Goal: Task Accomplishment & Management: Complete application form

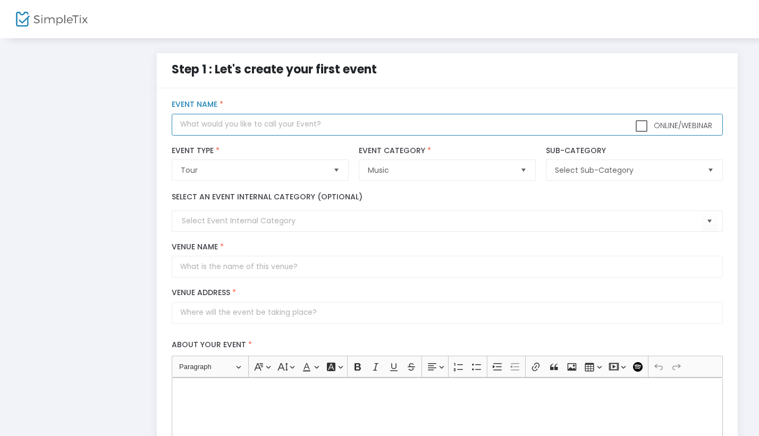
click at [263, 125] on input "text" at bounding box center [447, 125] width 550 height 22
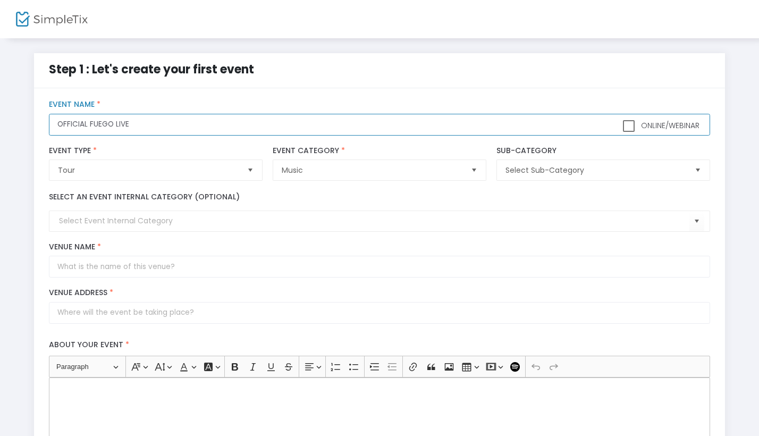
type input "OFFICIAL FUEGO LIVE"
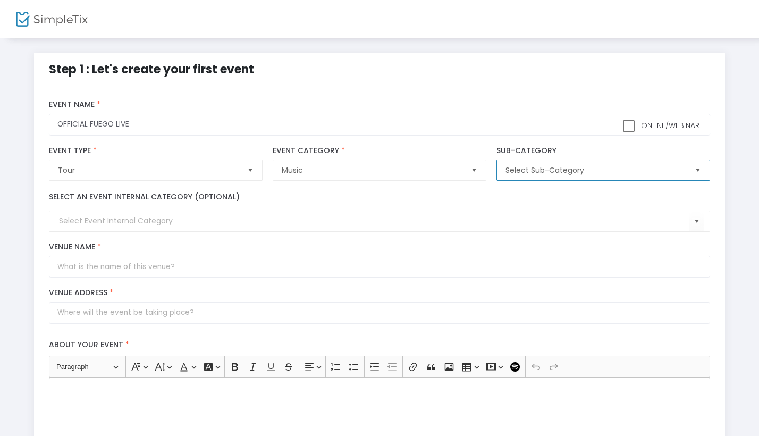
click at [551, 174] on span "Select Sub-Category" at bounding box center [595, 170] width 180 height 11
click at [445, 201] on div "Select an event internal category (optional)" at bounding box center [379, 211] width 671 height 40
click at [181, 220] on input at bounding box center [373, 220] width 629 height 11
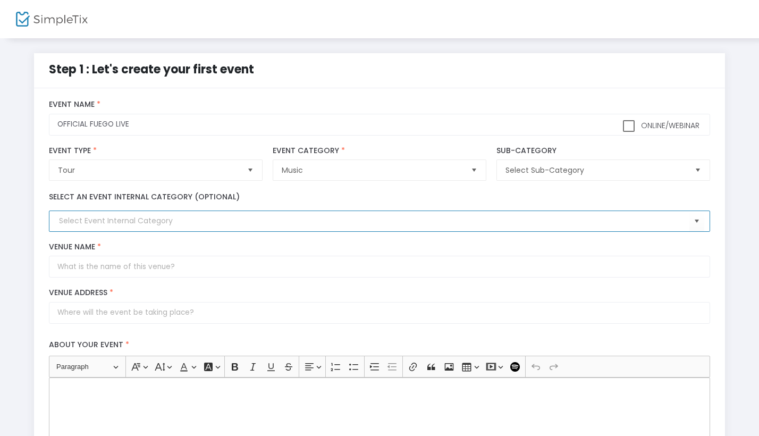
click at [239, 226] on input at bounding box center [373, 220] width 629 height 11
type input "DJ"
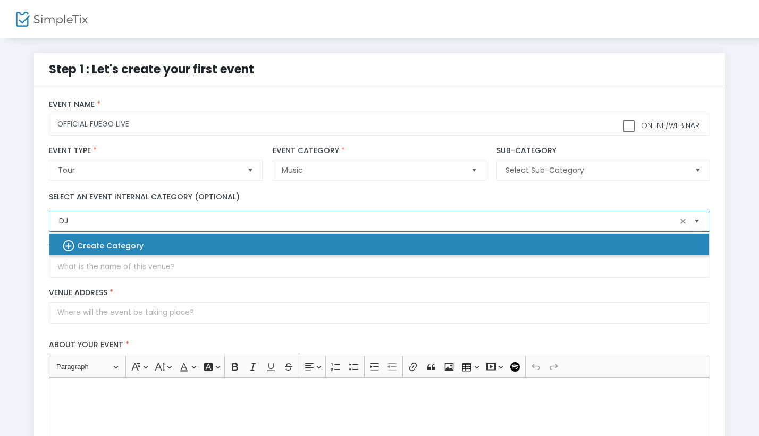
click at [196, 248] on div "Create Category" at bounding box center [374, 244] width 642 height 21
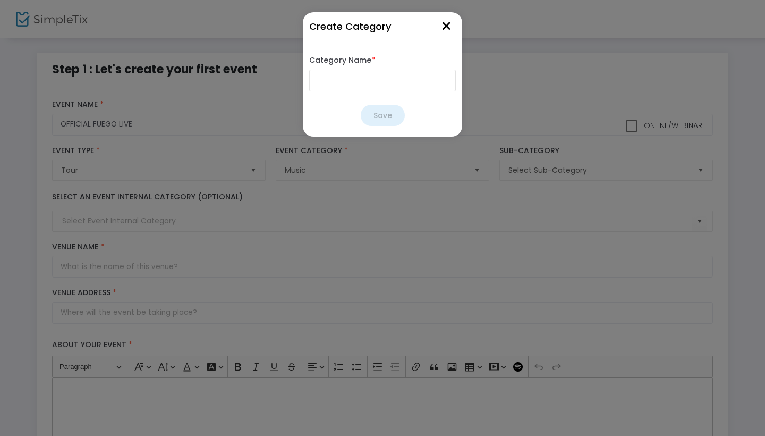
click at [381, 88] on input "Category Name *" at bounding box center [382, 81] width 147 height 22
type input "DJ"
click at [389, 115] on button "Save" at bounding box center [383, 115] width 44 height 21
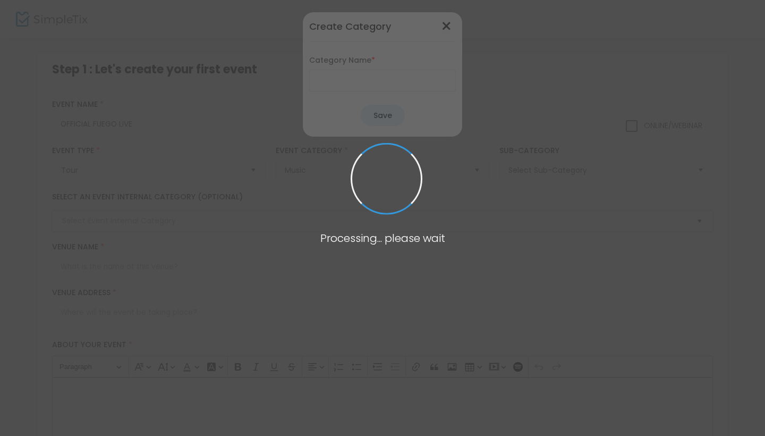
type input "DJ"
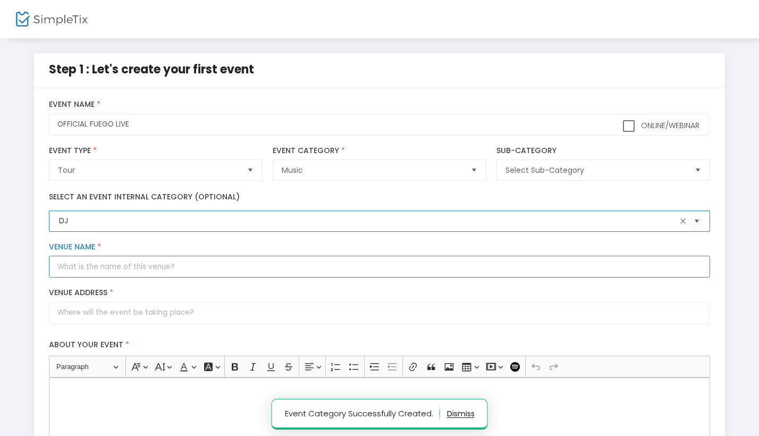
click at [117, 275] on input "Venue Name *" at bounding box center [379, 267] width 660 height 22
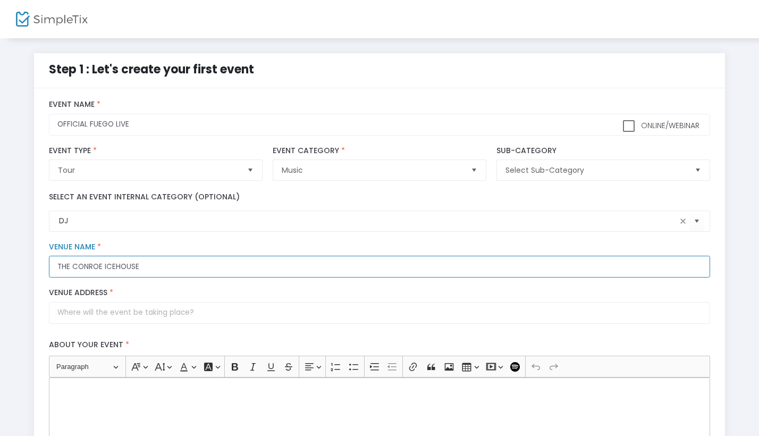
type input "THE CONROE ICEHOUSE"
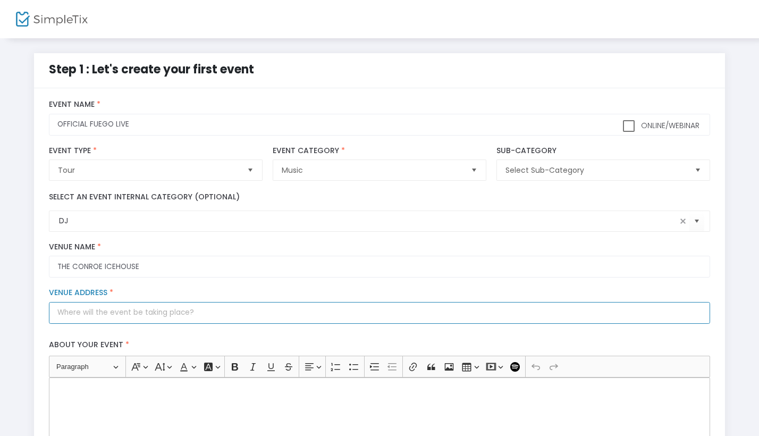
click at [199, 311] on input "Venue Address *" at bounding box center [379, 313] width 660 height 22
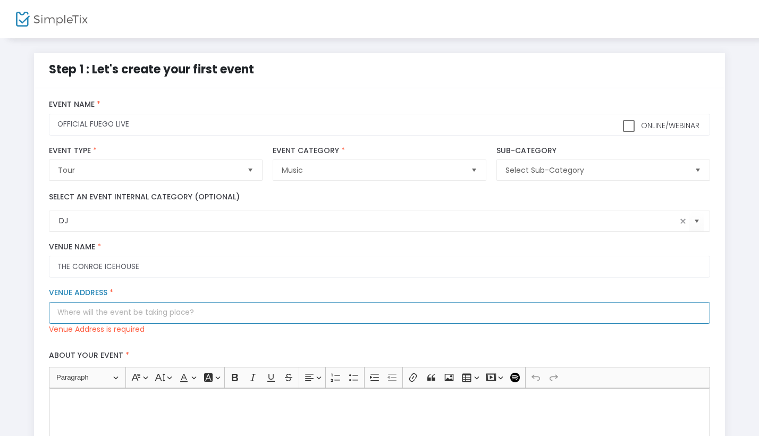
paste input "[STREET_ADDRESS]"
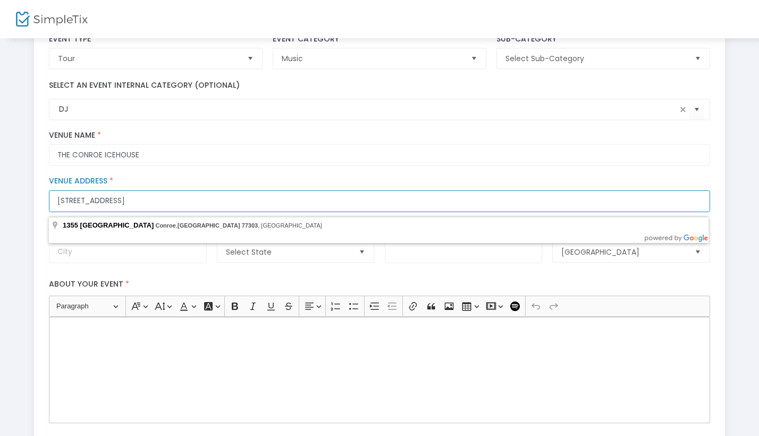
scroll to position [204, 0]
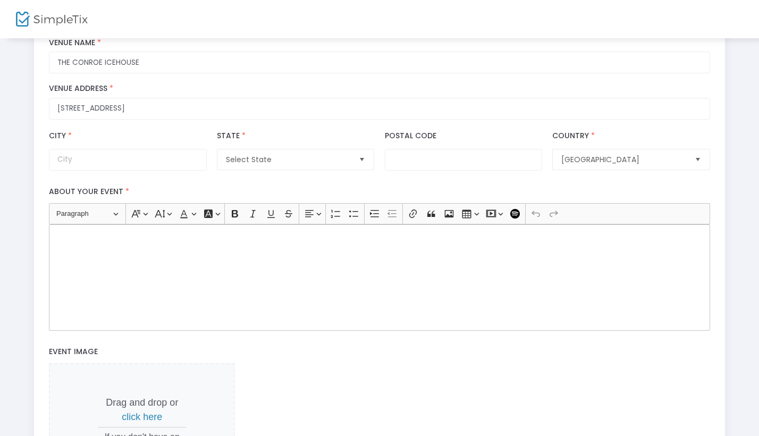
type input "[STREET_ADDRESS]"
type input "Conroe"
type input "77303"
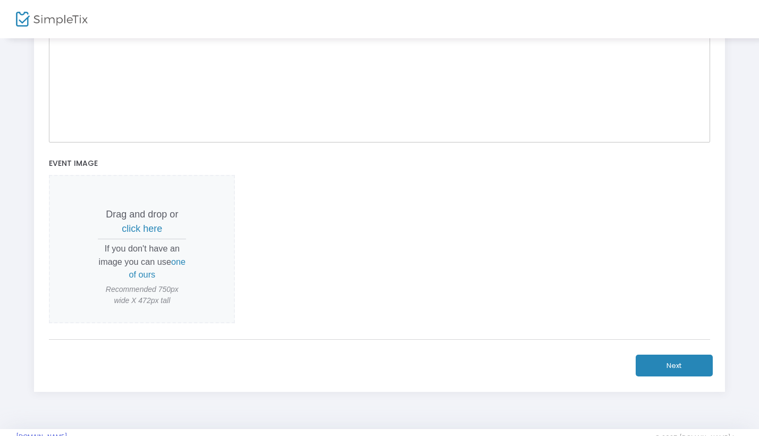
scroll to position [419, 0]
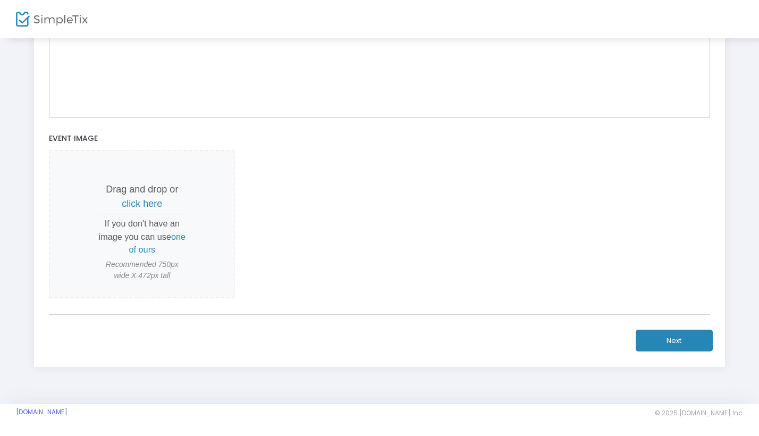
click at [154, 209] on span "click here" at bounding box center [142, 203] width 40 height 11
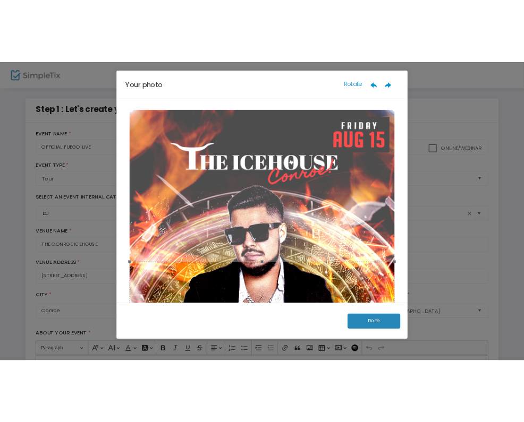
scroll to position [48, 0]
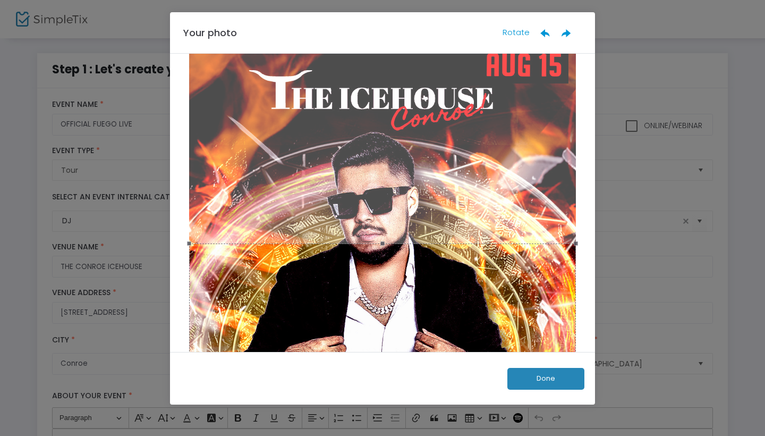
drag, startPoint x: 378, startPoint y: 245, endPoint x: 385, endPoint y: 168, distance: 77.4
click at [385, 168] on div at bounding box center [382, 370] width 393 height 699
click at [628, 32] on ngb-modal-window "Your photo Rotate Done" at bounding box center [382, 218] width 765 height 436
click at [652, 129] on ngb-modal-window "Your photo Rotate Done" at bounding box center [382, 218] width 765 height 436
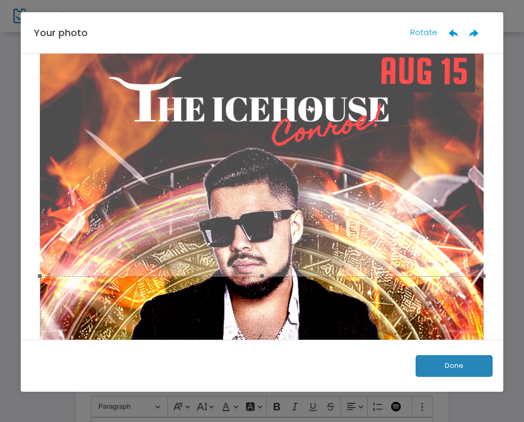
click at [424, 29] on span "Rotate" at bounding box center [423, 32] width 27 height 11
click at [425, 32] on span "Rotate" at bounding box center [423, 32] width 27 height 11
click at [456, 36] on icon at bounding box center [453, 33] width 11 height 11
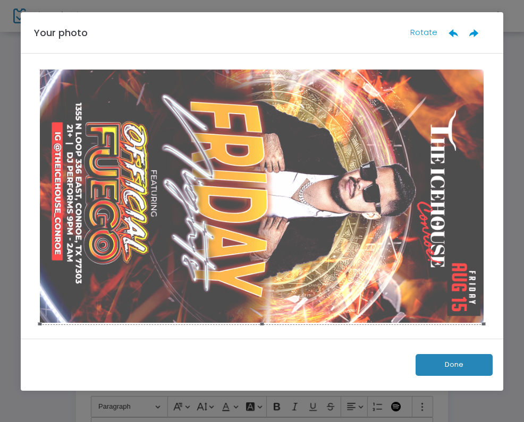
scroll to position [0, 0]
click at [454, 36] on icon at bounding box center [453, 33] width 11 height 11
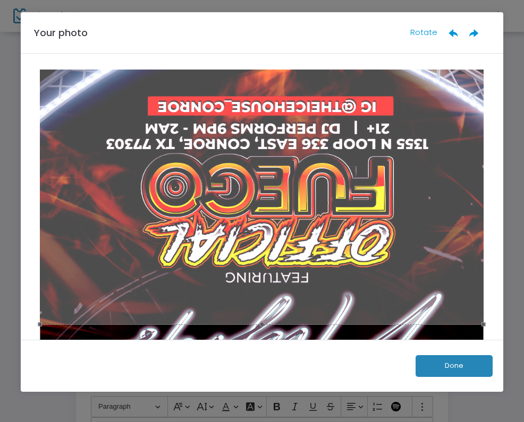
click at [475, 32] on icon at bounding box center [474, 33] width 11 height 11
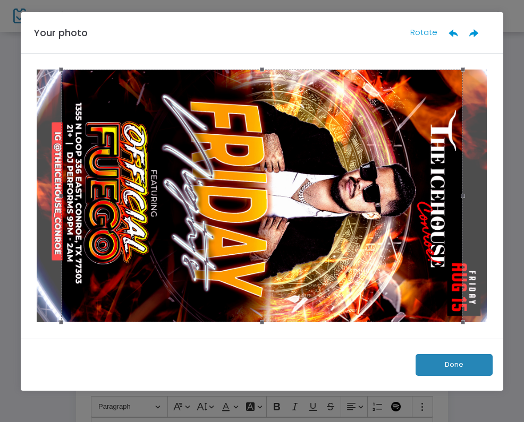
click at [448, 364] on button "Done" at bounding box center [453, 365] width 77 height 22
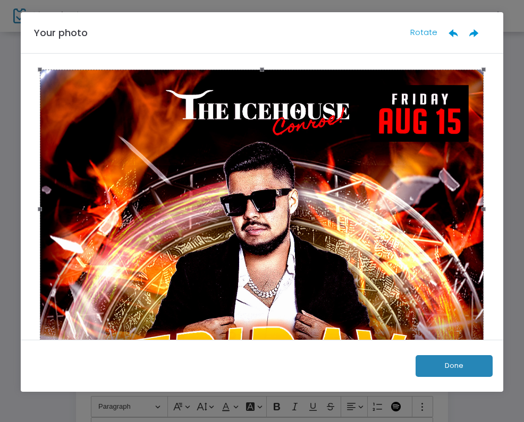
click at [449, 360] on button "Done" at bounding box center [453, 366] width 77 height 22
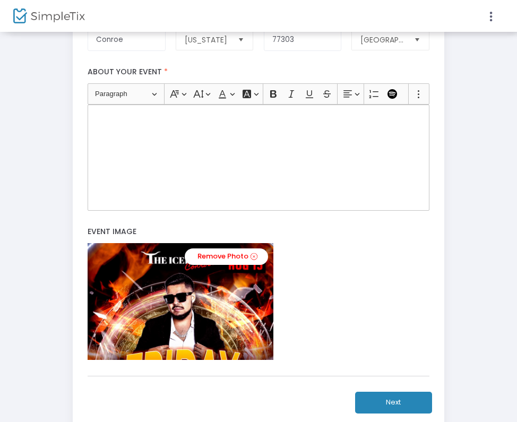
scroll to position [311, 0]
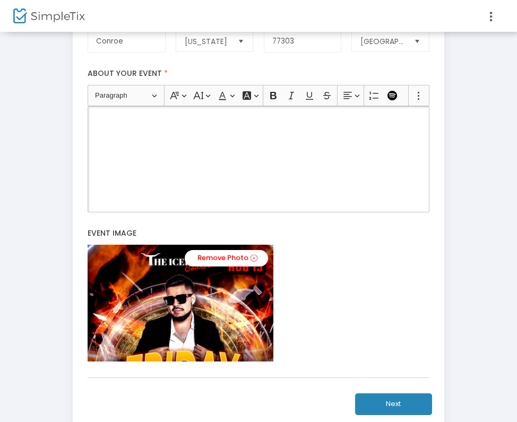
click at [285, 158] on div "Rich Text Editor, main" at bounding box center [259, 159] width 342 height 106
click at [371, 415] on button "Next" at bounding box center [393, 405] width 77 height 22
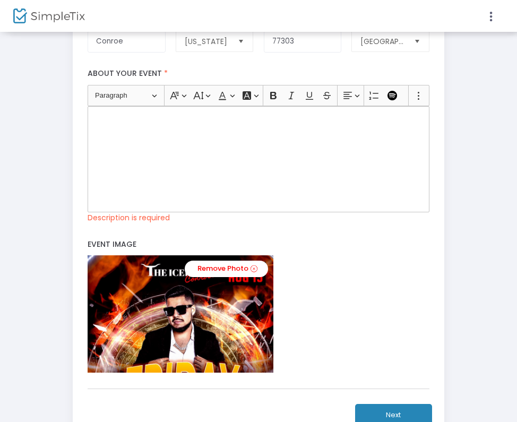
click at [215, 151] on div "Rich Text Editor, main" at bounding box center [259, 159] width 342 height 106
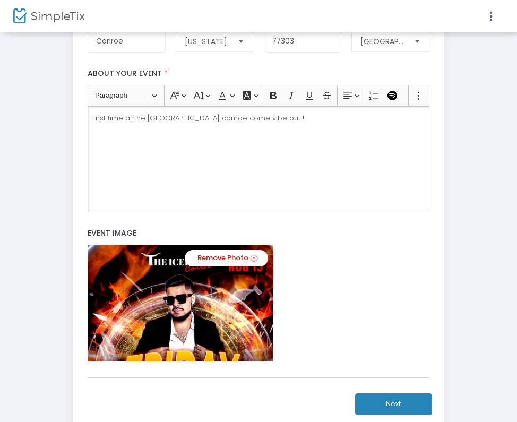
click at [398, 409] on button "Next" at bounding box center [393, 405] width 77 height 22
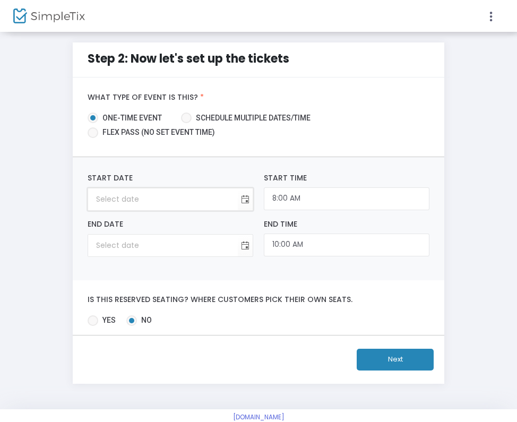
type input "month/day/year"
click at [215, 205] on input "month/day/year" at bounding box center [163, 200] width 150 height 22
click at [205, 197] on input "month/day/year" at bounding box center [163, 200] width 150 height 22
click at [235, 201] on input "month/day/year" at bounding box center [163, 200] width 150 height 22
click at [246, 201] on span "Toggle calendar" at bounding box center [246, 200] width 18 height 18
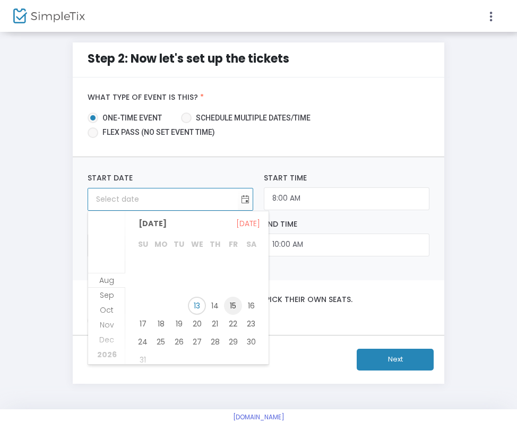
click at [236, 298] on span "15" at bounding box center [233, 306] width 18 height 18
type input "8/15/2025"
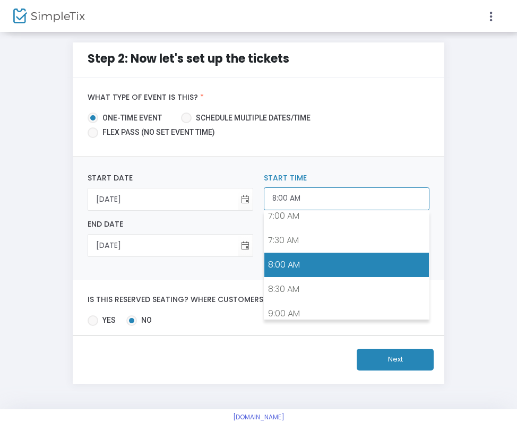
click at [287, 191] on input "8:00 AM" at bounding box center [347, 199] width 166 height 23
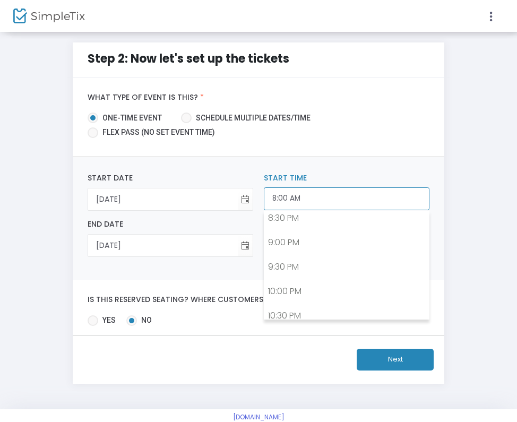
scroll to position [1007, 0]
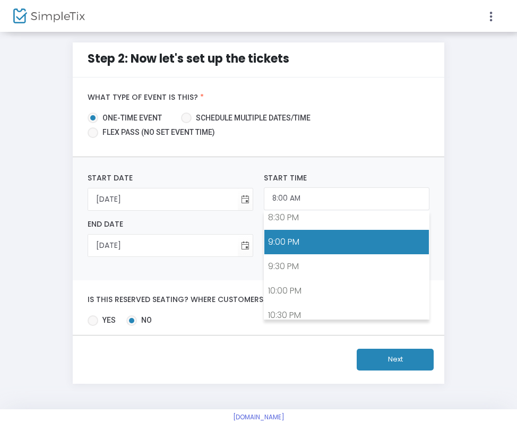
click at [279, 249] on link "9:00 PM" at bounding box center [347, 242] width 165 height 24
type input "9:00 PM"
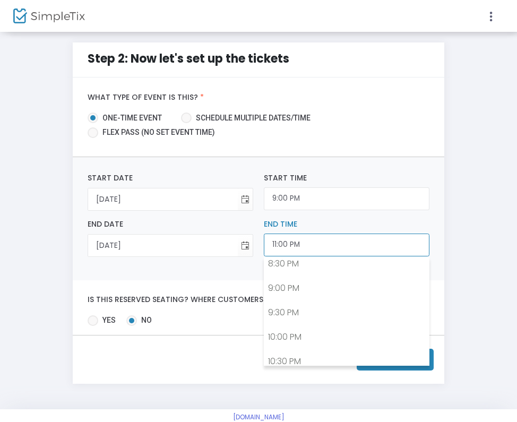
scroll to position [1064, 0]
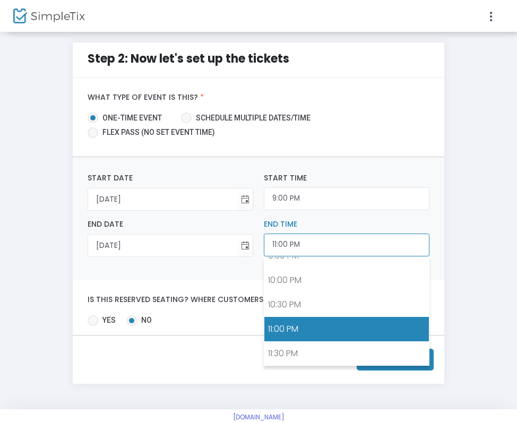
click at [284, 249] on input "11:00 PM" at bounding box center [347, 245] width 166 height 23
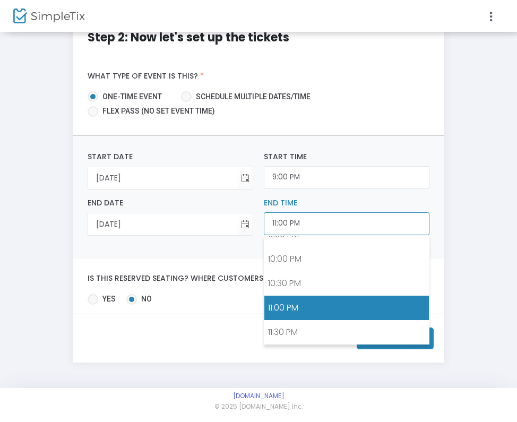
scroll to position [21, 0]
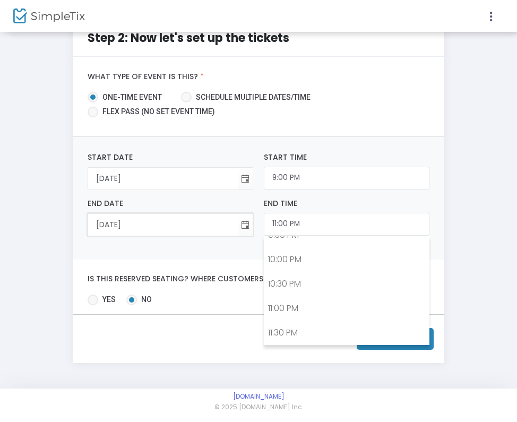
click at [191, 226] on input "8/15/2025" at bounding box center [163, 225] width 150 height 22
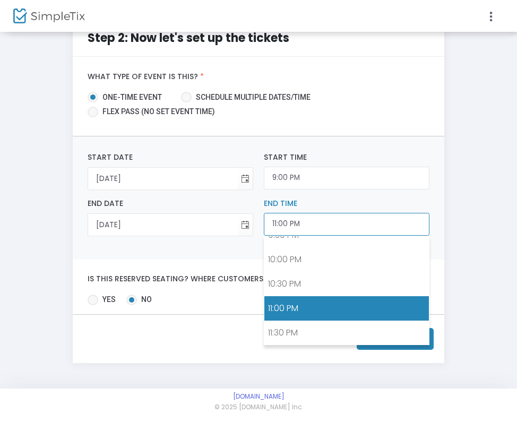
click at [309, 233] on input "11:00 PM" at bounding box center [347, 224] width 166 height 23
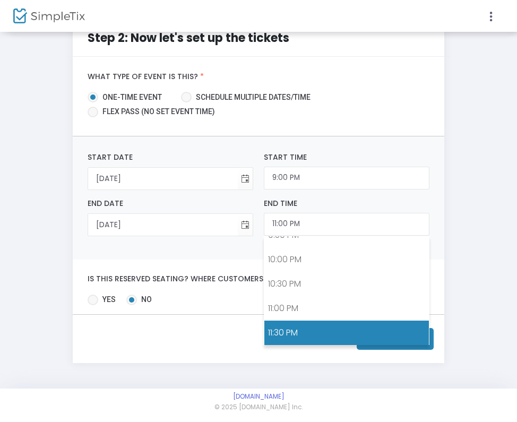
click at [303, 329] on link "11:30 PM" at bounding box center [347, 333] width 165 height 24
type input "11:30 PM"
click at [334, 229] on input "11:30 PM" at bounding box center [347, 224] width 166 height 23
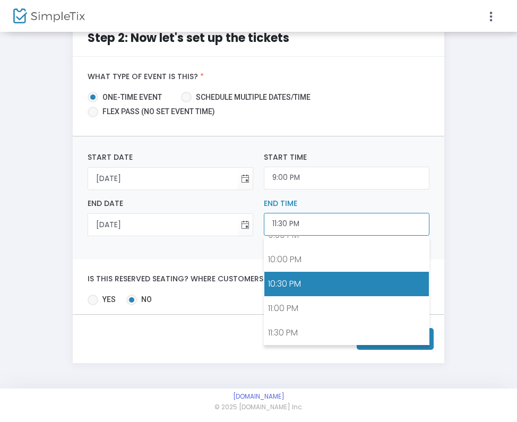
scroll to position [1064, 0]
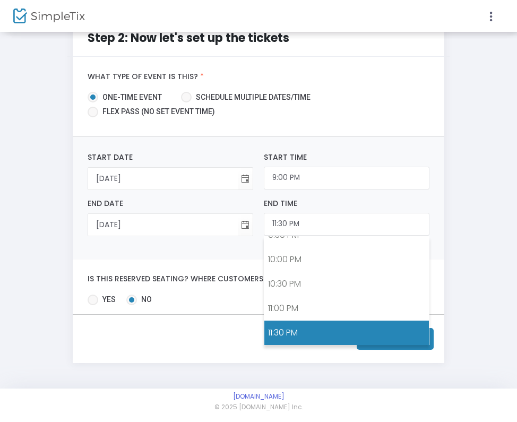
click at [320, 333] on link "11:30 PM" at bounding box center [347, 333] width 165 height 24
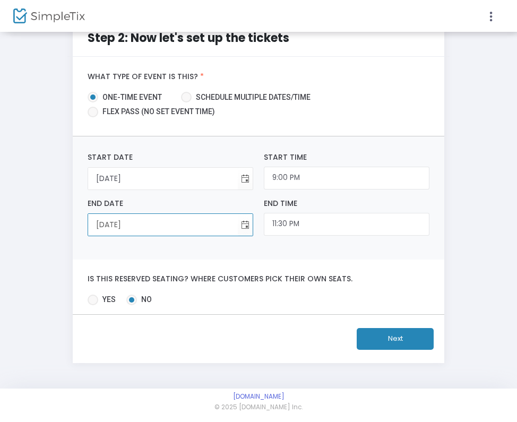
click at [118, 231] on input "8/15/2025" at bounding box center [163, 225] width 150 height 22
click at [108, 224] on input "8/15/2025" at bounding box center [163, 225] width 150 height 22
click at [248, 228] on span "Toggle calendar" at bounding box center [246, 225] width 18 height 18
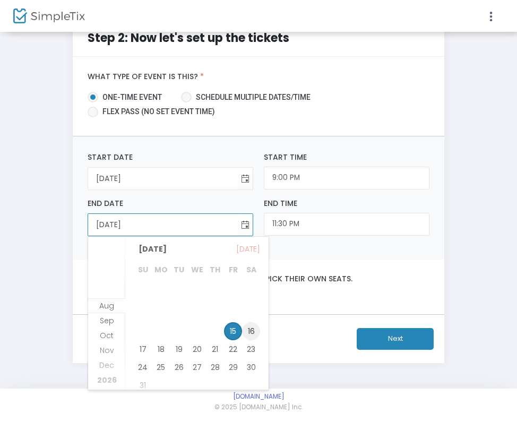
click at [246, 329] on span "16" at bounding box center [251, 331] width 18 height 18
type input "8/16/2025"
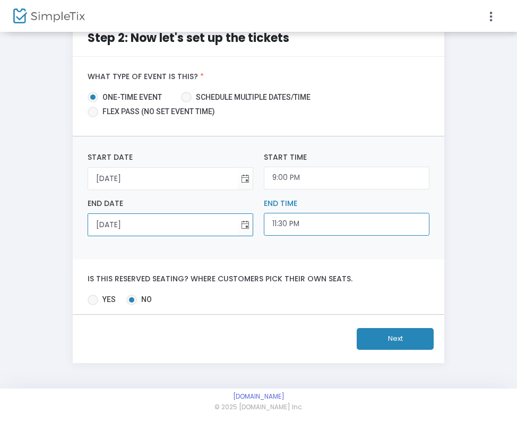
click at [289, 224] on input "11:30 PM" at bounding box center [347, 224] width 166 height 23
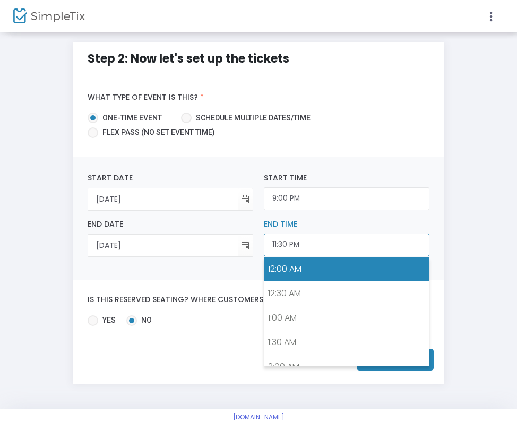
scroll to position [0, 0]
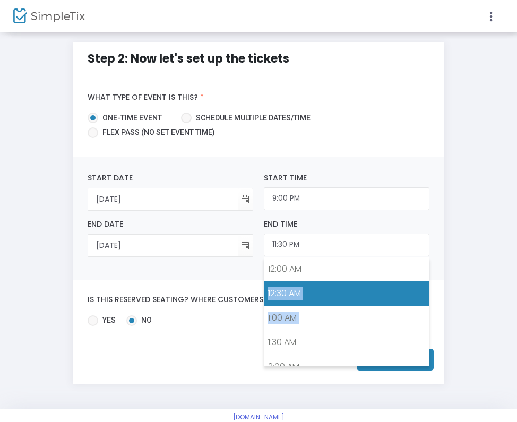
drag, startPoint x: 317, startPoint y: 268, endPoint x: 308, endPoint y: 336, distance: 69.1
click at [308, 335] on ul "12:00 AM 12:30 AM 1:00 AM 1:30 AM 2:00 AM 2:30 AM 3:00 AM 3:30 AM 4:00 AM 4:30 …" at bounding box center [347, 311] width 165 height 109
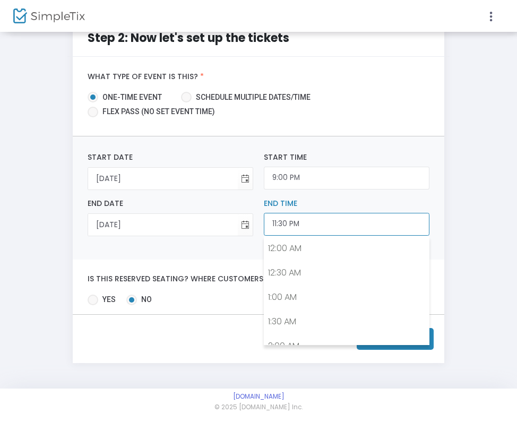
scroll to position [1064, 0]
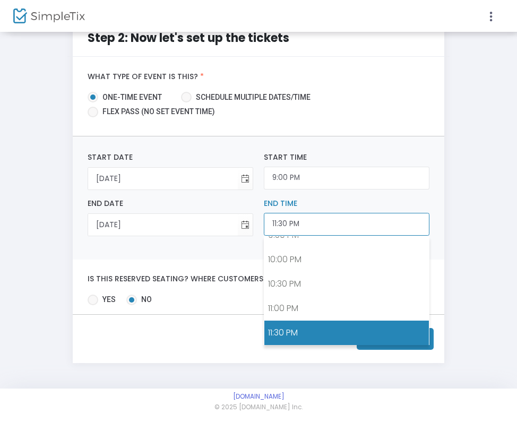
click at [301, 231] on input "11:30 PM" at bounding box center [347, 224] width 166 height 23
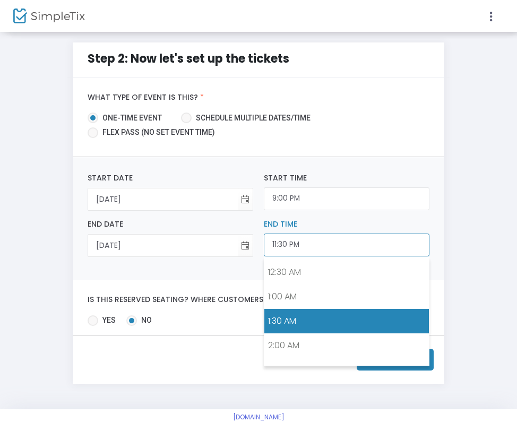
scroll to position [24, 0]
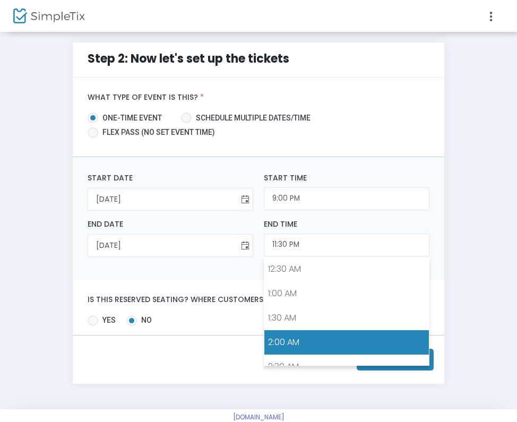
click at [301, 338] on link "2:00 AM" at bounding box center [347, 342] width 165 height 24
type input "2:00 AM"
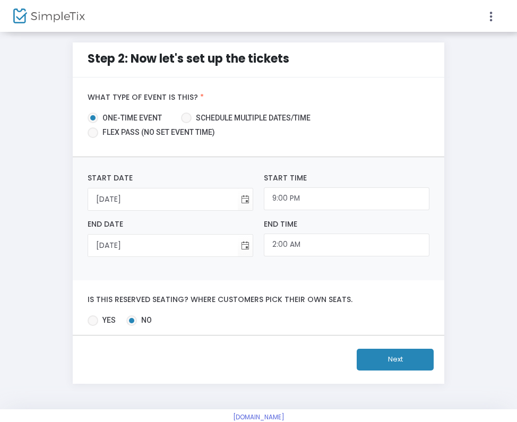
click at [406, 352] on button "Next" at bounding box center [395, 360] width 77 height 22
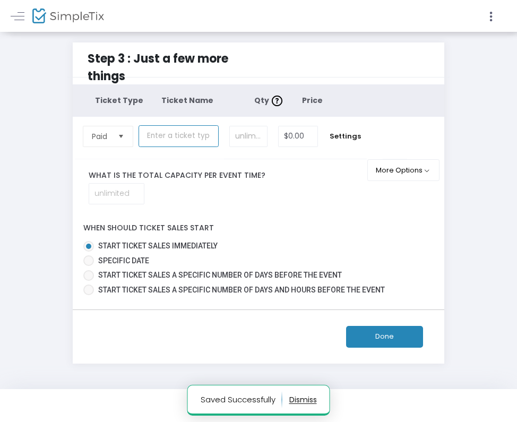
click at [203, 138] on input "text" at bounding box center [179, 136] width 80 height 22
click at [332, 205] on div "What is the total capacity per event time?" at bounding box center [224, 187] width 302 height 35
click at [260, 138] on input at bounding box center [249, 136] width 38 height 20
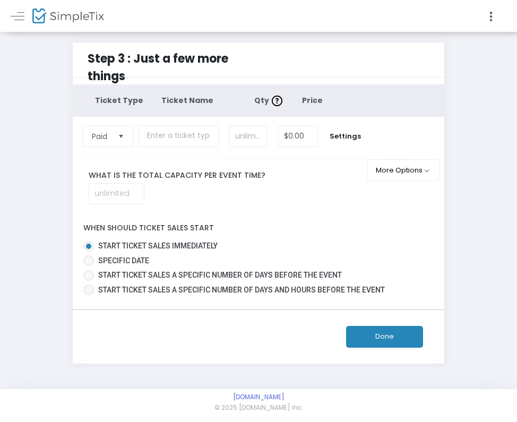
click at [376, 340] on div "Done" at bounding box center [258, 337] width 382 height 54
click at [384, 343] on button "Done" at bounding box center [384, 337] width 77 height 22
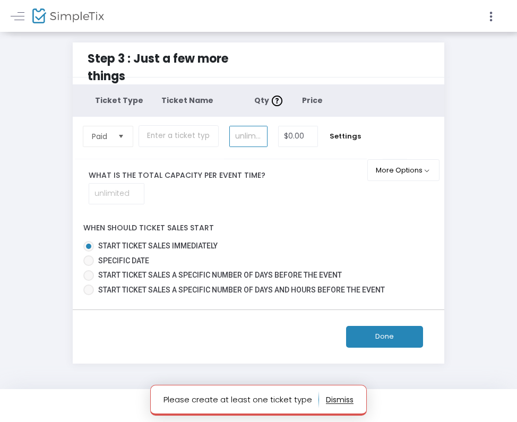
click at [257, 140] on input at bounding box center [249, 136] width 38 height 20
type input "1,000"
click at [210, 141] on input "text" at bounding box center [179, 136] width 80 height 22
click at [132, 136] on kendo-dropdownlist "Paid" at bounding box center [108, 136] width 50 height 21
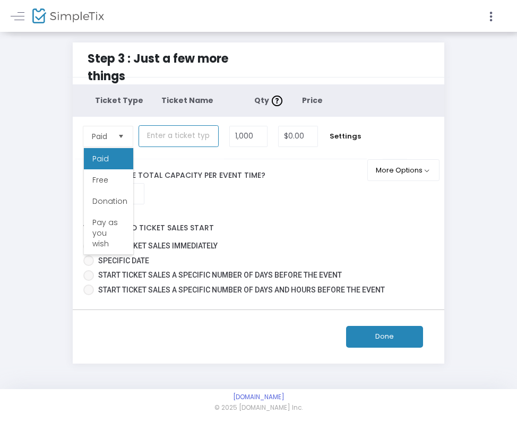
click at [158, 140] on input "text" at bounding box center [179, 136] width 80 height 22
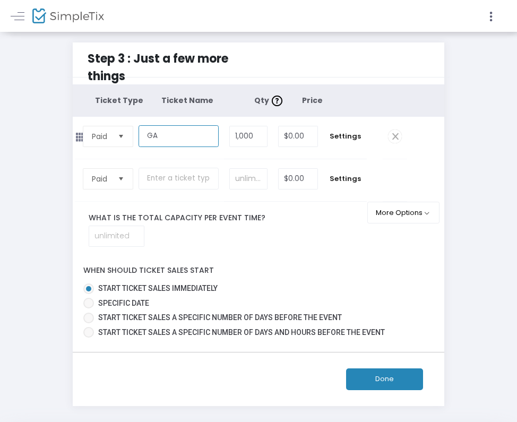
type input "GA"
type input "1000"
drag, startPoint x: 263, startPoint y: 140, endPoint x: 219, endPoint y: 132, distance: 45.3
click at [220, 135] on tr "Paid Required. GA Required. 1000 Required. $0.00 Required. Settings" at bounding box center [240, 138] width 335 height 42
type input "500"
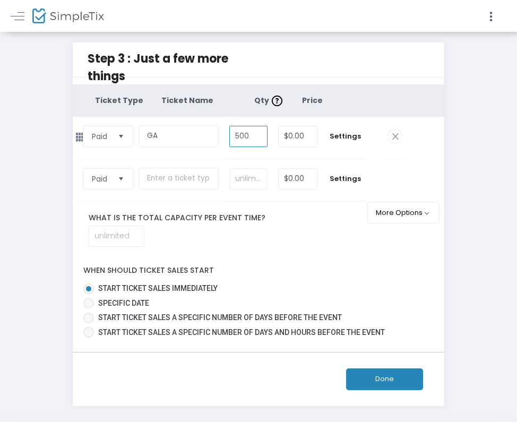
click at [385, 295] on div "When should ticket sales start Start ticket sales immediately Specific Date Sta…" at bounding box center [258, 299] width 382 height 84
click at [398, 384] on div "Done" at bounding box center [258, 380] width 382 height 54
click at [398, 390] on button "Done" at bounding box center [384, 380] width 77 height 22
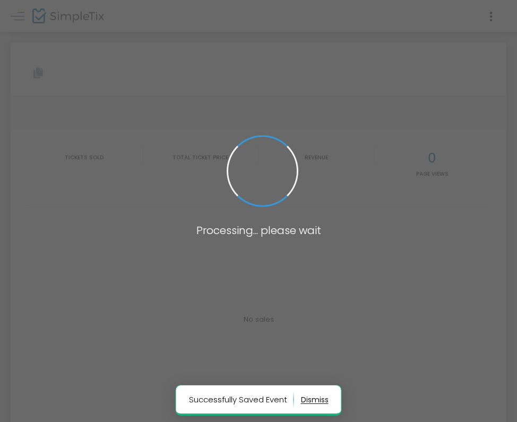
type input "https://www.simpletix.com/e/official-fuego-live-tickets-230906"
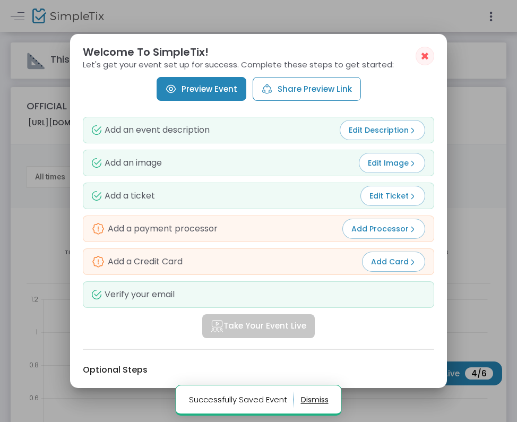
click at [223, 87] on link "Preview Event" at bounding box center [202, 89] width 90 height 24
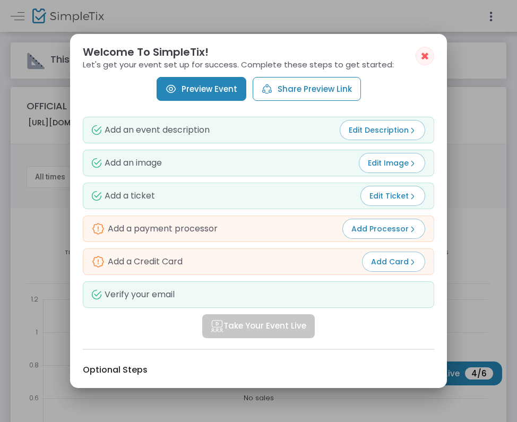
click at [393, 230] on span "Add Processor" at bounding box center [384, 229] width 65 height 11
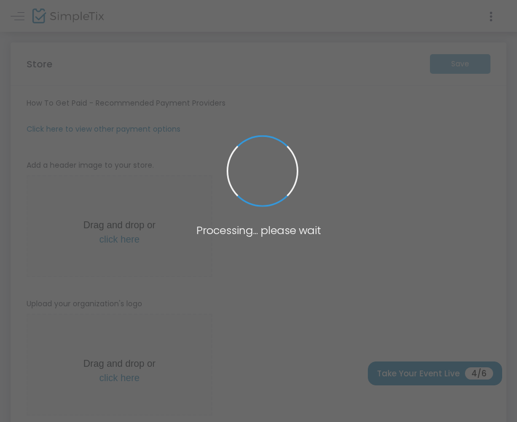
type input "https://OFFICIALFUEGOLLC"
radio input "false"
radio input "true"
type input "OFFICIAL FUEGO LLC"
type input "3466591316"
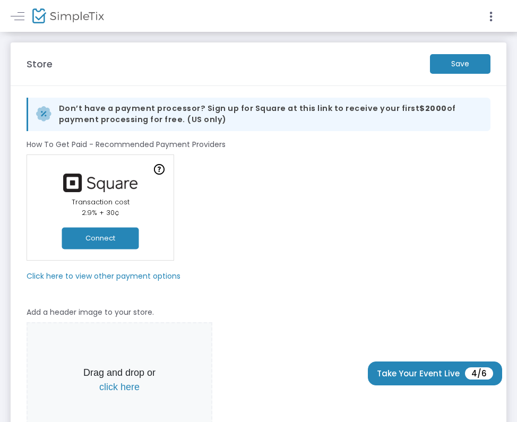
click at [118, 237] on button "Connect" at bounding box center [100, 238] width 77 height 22
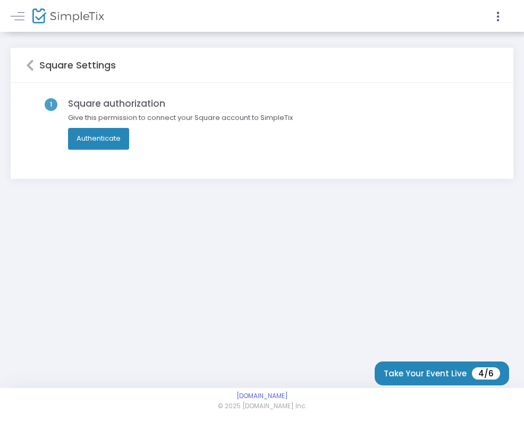
click at [97, 142] on button "Authenticate" at bounding box center [98, 138] width 61 height 21
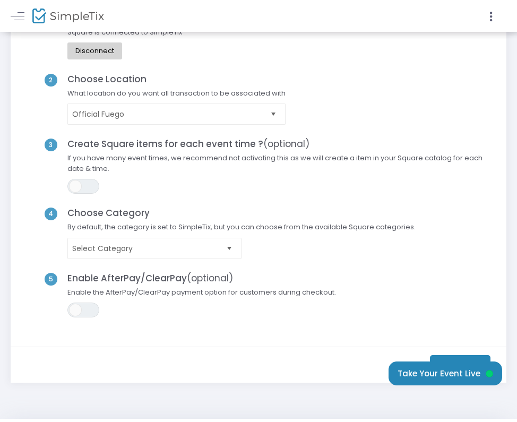
scroll to position [88, 0]
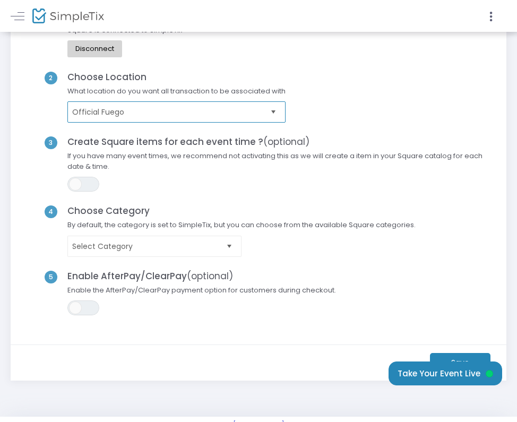
click at [244, 114] on span "Official Fuego" at bounding box center [169, 112] width 194 height 11
click at [361, 100] on div "2 Choose Location What location do you want all transaction to be associated wi…" at bounding box center [259, 104] width 466 height 65
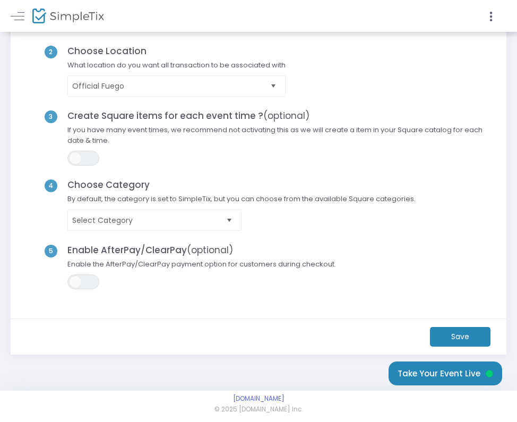
scroll to position [113, 0]
click at [466, 330] on m-button "Save" at bounding box center [460, 338] width 61 height 20
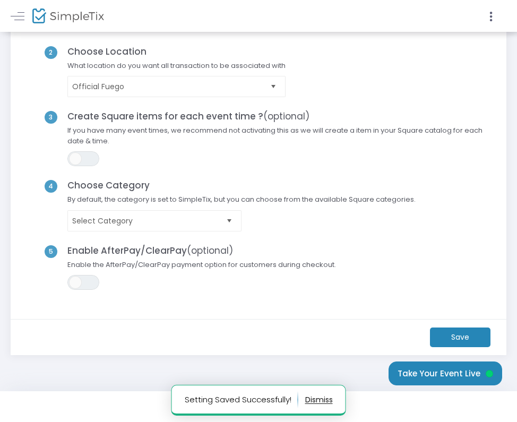
click at [448, 337] on m-button "Save" at bounding box center [460, 338] width 61 height 20
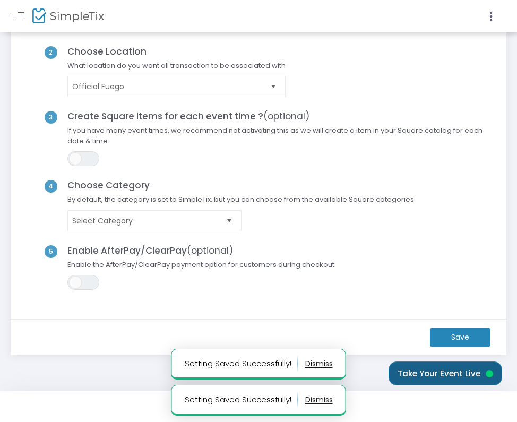
click at [418, 379] on button "Take Your Event Live" at bounding box center [446, 374] width 114 height 24
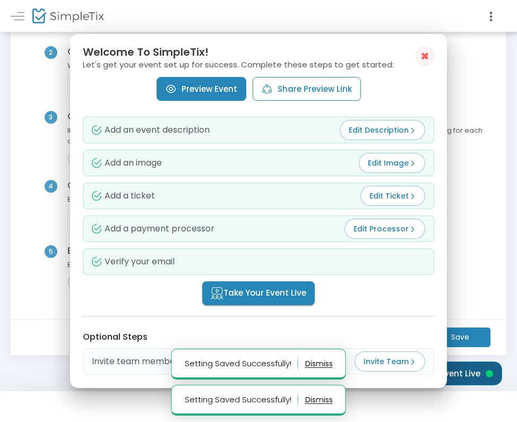
scroll to position [0, 0]
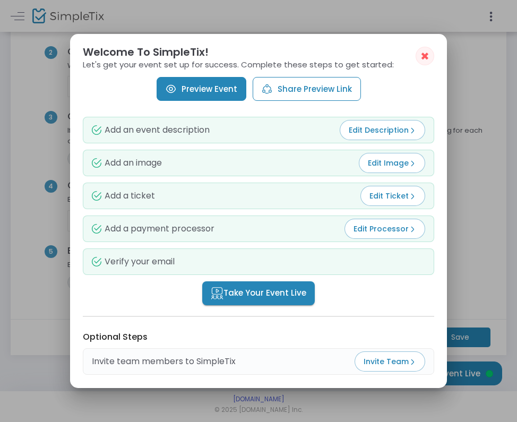
click at [219, 91] on link "Preview Event" at bounding box center [202, 89] width 90 height 24
click at [72, 11] on div at bounding box center [258, 211] width 517 height 422
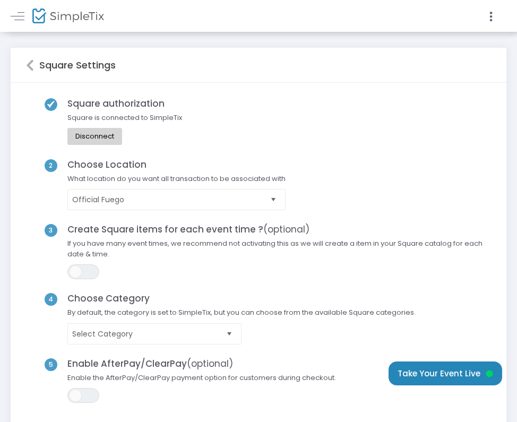
scroll to position [113, 0]
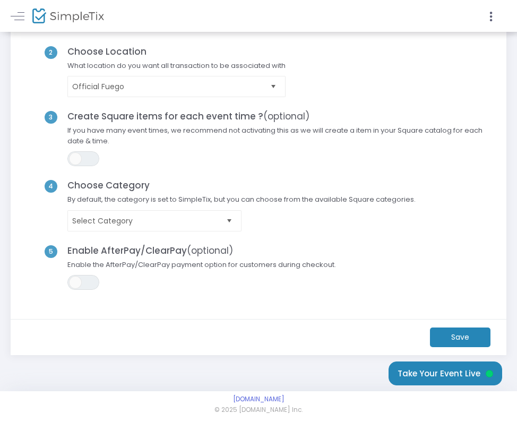
click at [53, 16] on img at bounding box center [68, 15] width 72 height 15
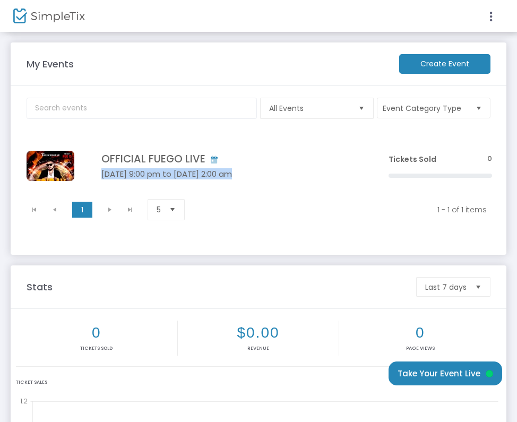
drag, startPoint x: 265, startPoint y: 163, endPoint x: 318, endPoint y: 166, distance: 53.2
click at [315, 166] on td "OFFICIAL FUEGO LIVE Aug 15 9:00 pm to Aug 16 2:00 am Click here to edit" at bounding box center [229, 166] width 306 height 57
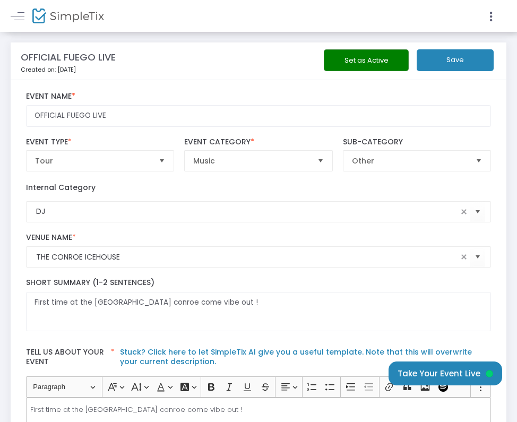
scroll to position [135, 0]
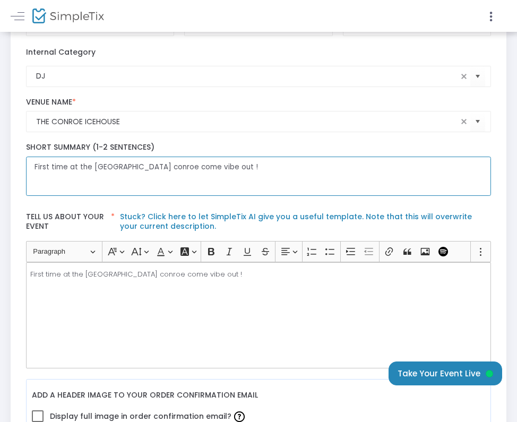
drag, startPoint x: 245, startPoint y: 166, endPoint x: -31, endPoint y: 149, distance: 276.7
click at [0, 149] on html "Processing... please wait Box Office Sell Tickets Bookings Sell Season Pass Ven…" at bounding box center [258, 76] width 517 height 422
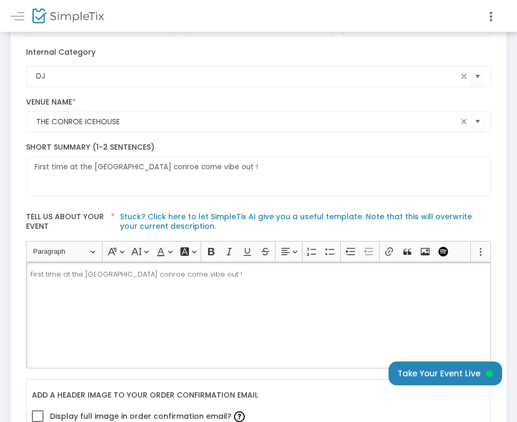
click at [206, 321] on div "First time at the ice house conroe come vibe out !" at bounding box center [259, 315] width 466 height 106
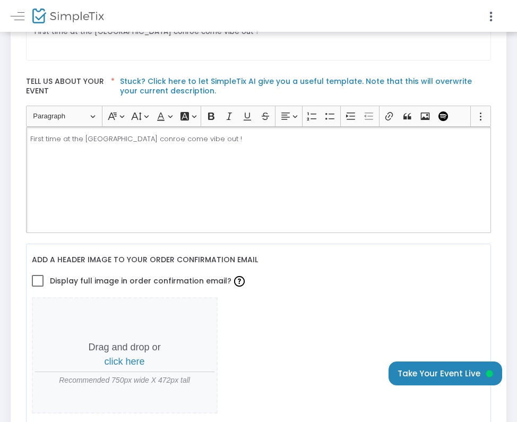
scroll to position [360, 0]
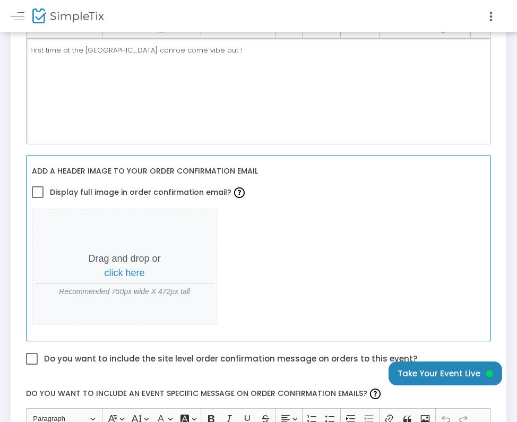
click at [36, 190] on span at bounding box center [38, 192] width 12 height 12
click at [37, 198] on input "Display full image in order confirmation email?" at bounding box center [37, 198] width 1 height 1
checkbox input "true"
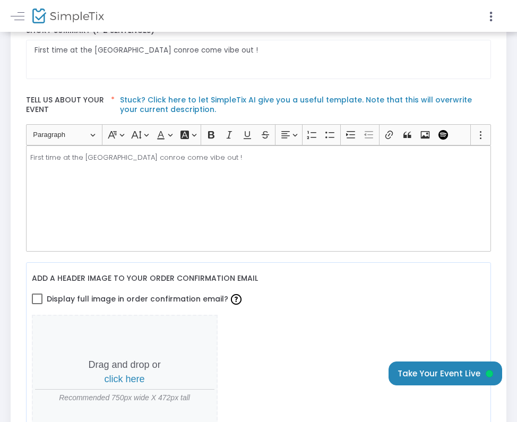
scroll to position [286, 0]
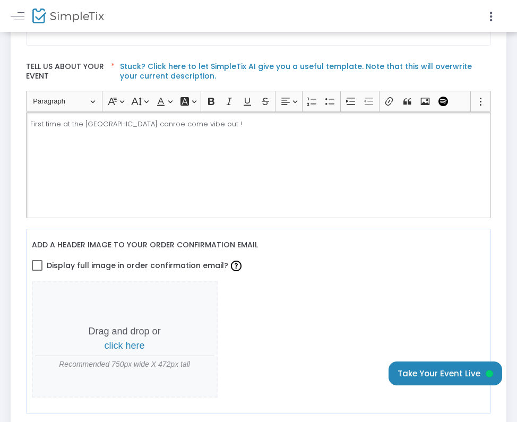
click at [149, 158] on div "First time at the [GEOGRAPHIC_DATA] conroe come vibe out !" at bounding box center [259, 165] width 466 height 106
drag, startPoint x: 226, startPoint y: 132, endPoint x: 8, endPoint y: 121, distance: 218.1
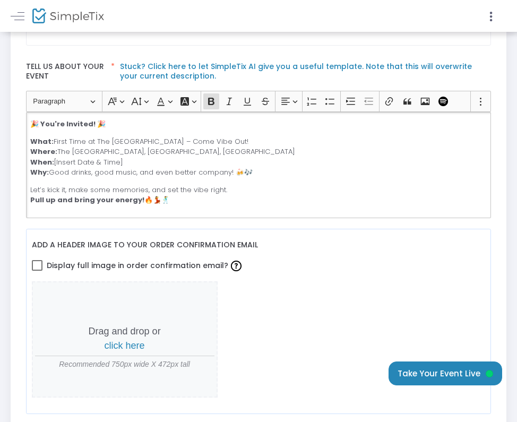
click at [198, 60] on label "Tell us about your event * Stuck? Click here to let SimpleTix AI give you a use…" at bounding box center [259, 73] width 476 height 35
click at [194, 68] on link "Stuck? Click here to let SimpleTix AI give you a useful template. Note that thi…" at bounding box center [296, 71] width 352 height 20
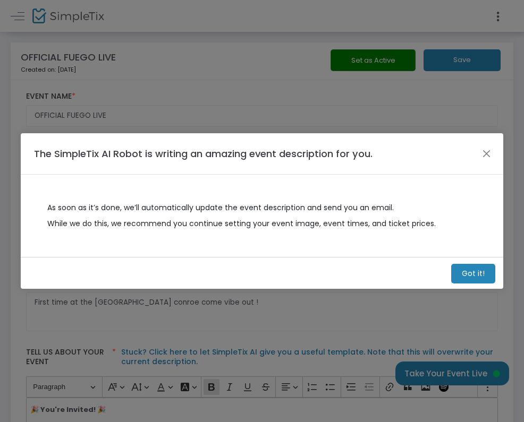
click at [482, 273] on m-button "Got it!" at bounding box center [473, 274] width 44 height 20
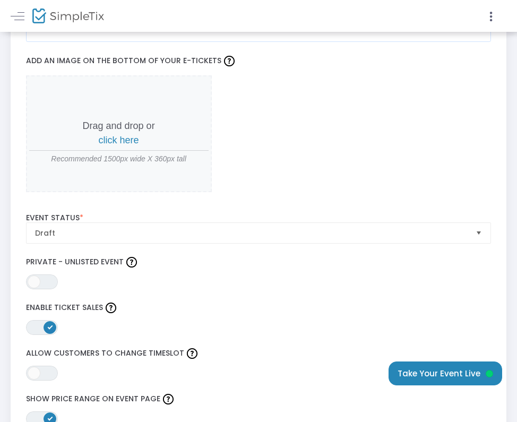
scroll to position [1150, 0]
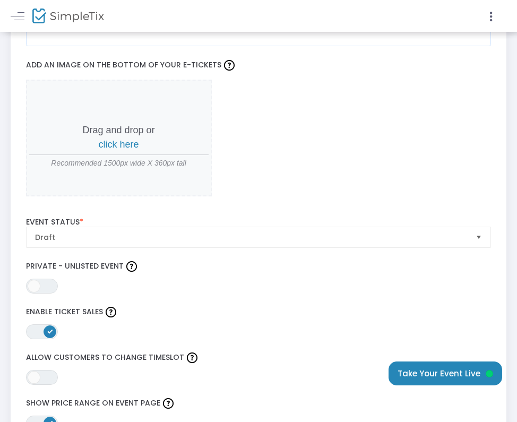
click at [124, 144] on span "click here" at bounding box center [119, 144] width 40 height 11
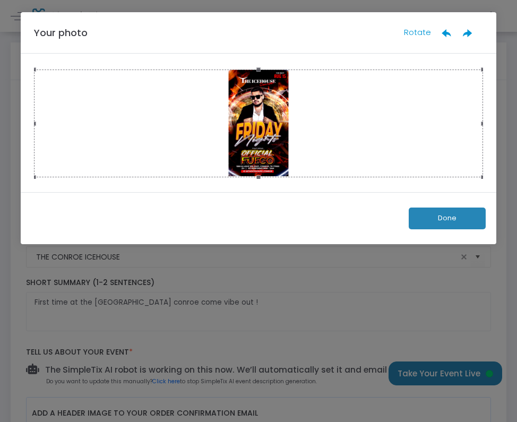
scroll to position [0, 0]
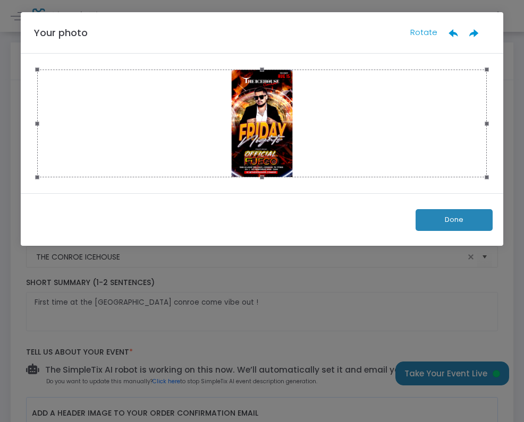
click at [452, 223] on button "Done" at bounding box center [453, 220] width 77 height 22
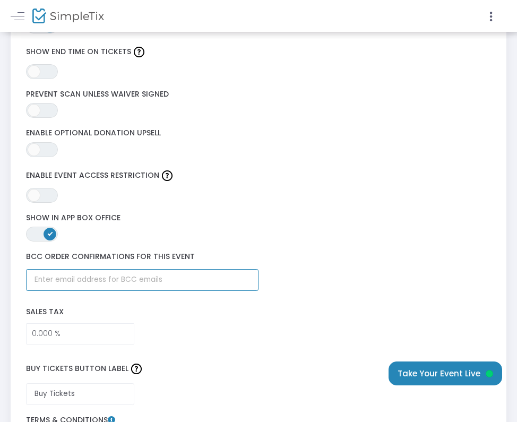
scroll to position [1462, 0]
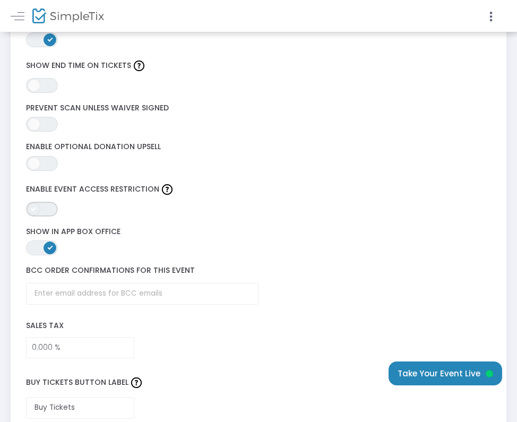
click at [42, 203] on span "ON OFF" at bounding box center [42, 209] width 32 height 15
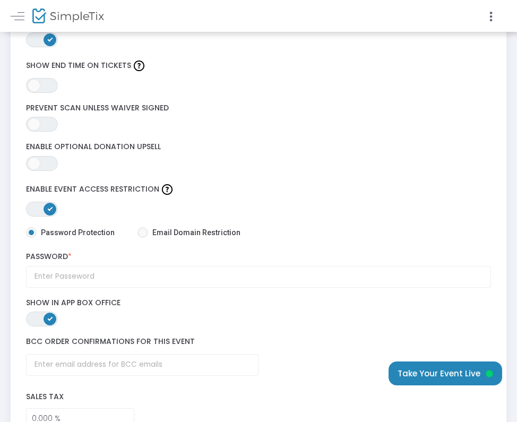
click at [39, 207] on span "ON OFF" at bounding box center [42, 209] width 32 height 15
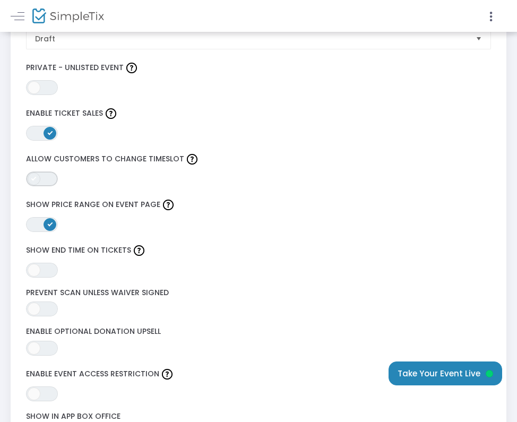
scroll to position [1227, 0]
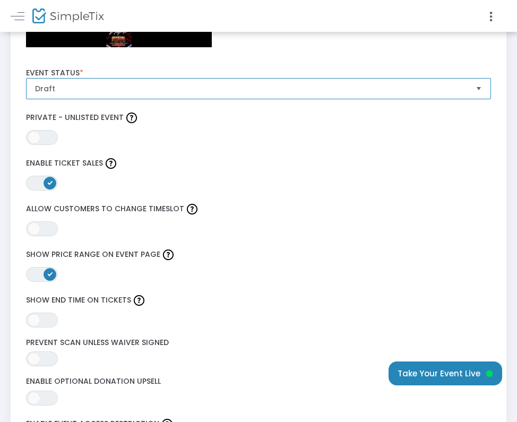
click at [95, 95] on span "Draft" at bounding box center [251, 89] width 441 height 20
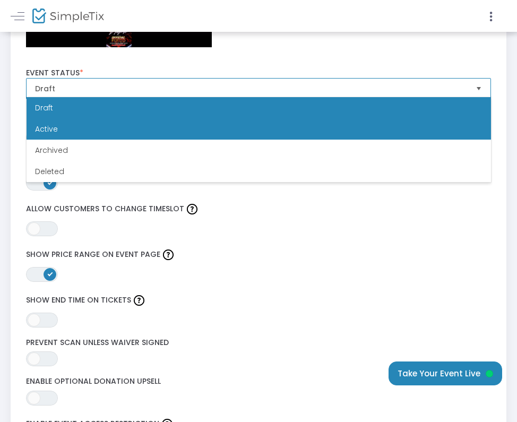
click at [91, 123] on li "Active" at bounding box center [259, 128] width 465 height 21
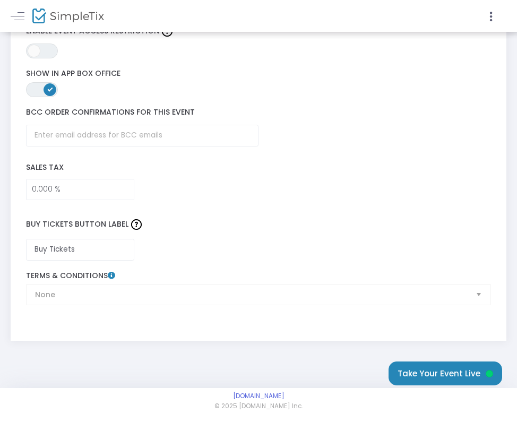
scroll to position [1619, 0]
click at [200, 285] on div "None Terms & Conditions" at bounding box center [259, 290] width 476 height 34
click at [188, 292] on div "None Terms & Conditions" at bounding box center [259, 290] width 476 height 34
click at [167, 299] on div "None Terms & Conditions" at bounding box center [259, 290] width 476 height 34
click at [471, 307] on div "None Terms & Conditions" at bounding box center [259, 289] width 476 height 45
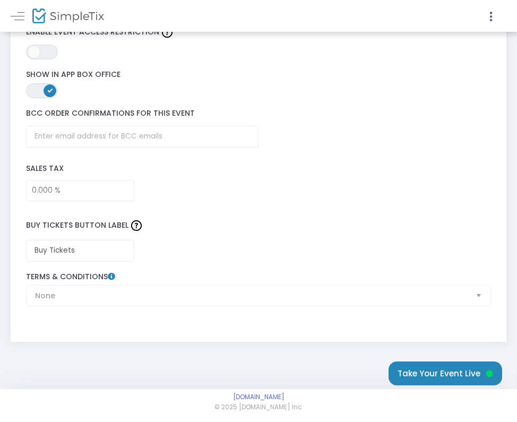
click at [470, 296] on div "None Terms & Conditions" at bounding box center [259, 290] width 476 height 34
click at [479, 295] on div "None Terms & Conditions" at bounding box center [259, 290] width 476 height 34
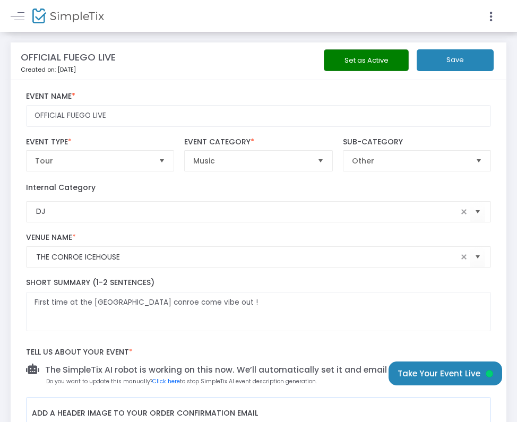
scroll to position [0, 0]
click at [388, 59] on button "Set as Active" at bounding box center [366, 60] width 85 height 22
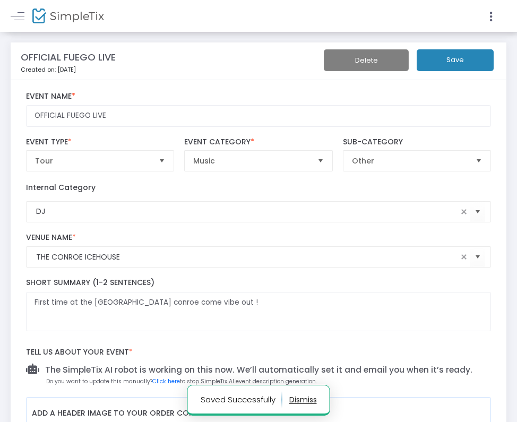
click at [453, 55] on button "Save" at bounding box center [455, 60] width 77 height 22
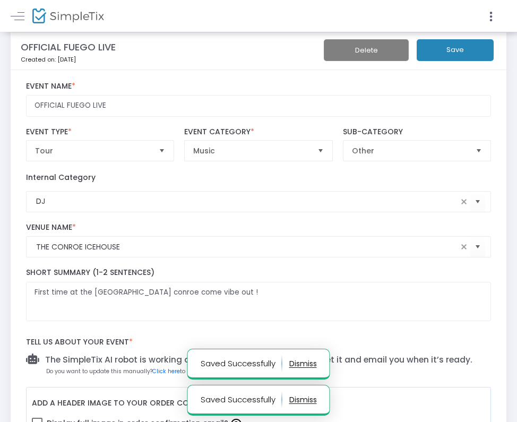
scroll to position [12, 0]
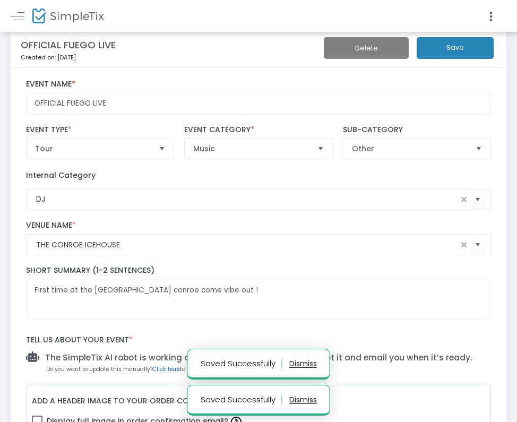
click at [59, 27] on div at bounding box center [135, 16] width 245 height 32
click at [72, 21] on img at bounding box center [68, 15] width 72 height 15
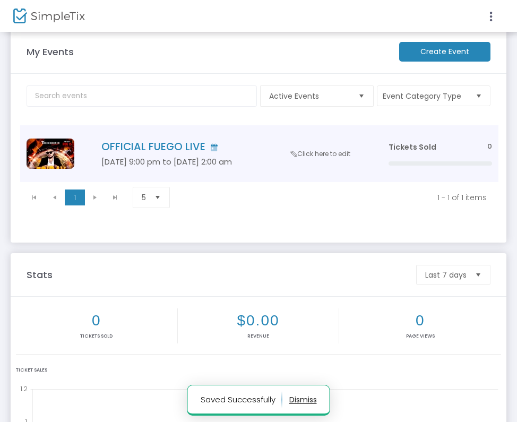
click at [184, 146] on h4 "OFFICIAL FUEGO LIVE" at bounding box center [229, 147] width 256 height 12
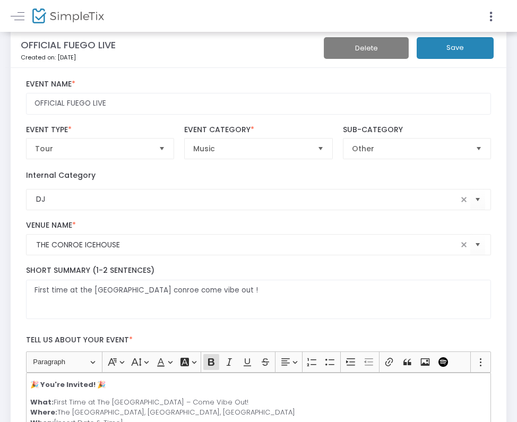
click at [444, 45] on button "Save" at bounding box center [455, 48] width 77 height 22
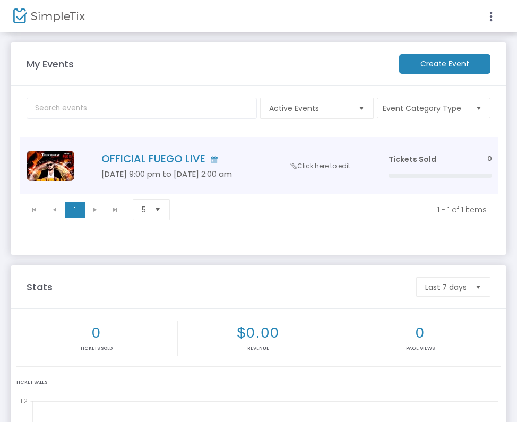
click at [309, 166] on span "Click here to edit" at bounding box center [320, 165] width 59 height 9
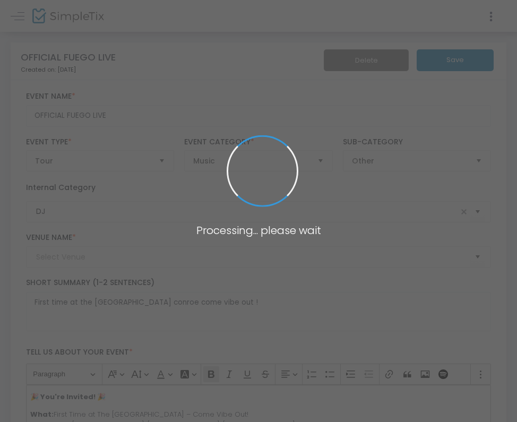
type input "THE CONROE ICEHOUSE"
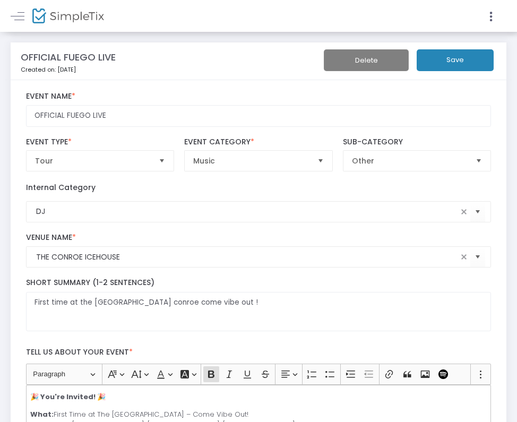
scroll to position [231, 0]
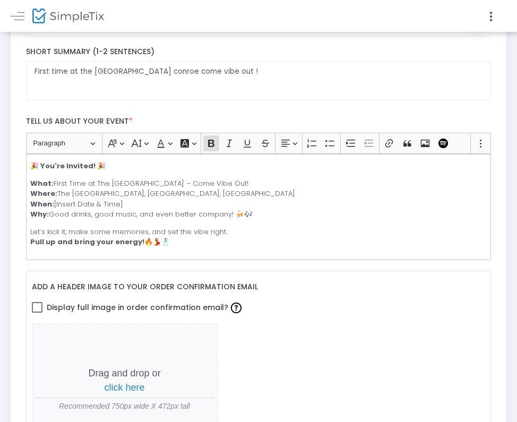
click at [95, 202] on p "What: First Time at The Ice House – Come Vibe Out! Where: The Ice House, Conroe…" at bounding box center [258, 198] width 456 height 41
drag, startPoint x: 91, startPoint y: 201, endPoint x: 78, endPoint y: 201, distance: 13.8
click at [72, 200] on p "What: First Time at The Ice House – Come Vibe Out! Where: The Ice House, Conroe…" at bounding box center [258, 198] width 456 height 41
drag, startPoint x: 95, startPoint y: 200, endPoint x: 57, endPoint y: 199, distance: 37.7
click at [57, 199] on p "What: First Time at The Ice House – Come Vibe Out! Where: The Ice House, Conroe…" at bounding box center [258, 198] width 456 height 41
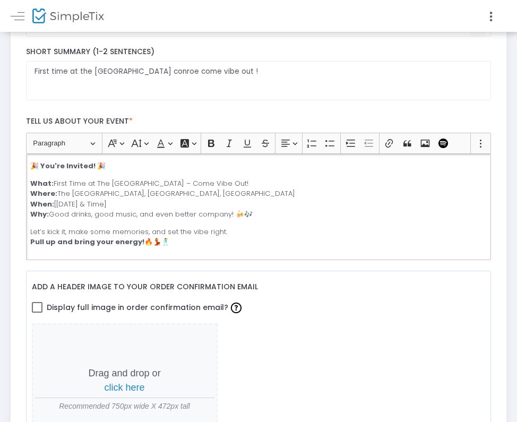
drag, startPoint x: 98, startPoint y: 201, endPoint x: 116, endPoint y: 201, distance: 18.1
click at [116, 201] on p "What: First Time at The Ice House – Come Vibe Out! Where: The Ice House, Conroe…" at bounding box center [258, 198] width 456 height 41
click at [184, 203] on p "What: First Time at The Ice House – Come Vibe Out! Where: The Ice House, Conroe…" at bounding box center [258, 198] width 456 height 41
click at [60, 200] on p "What: First Time at The Ice House – Come Vibe Out! Where: The Ice House, Conroe…" at bounding box center [258, 198] width 456 height 41
click at [57, 200] on p "What: First Time at The Ice House – Come Vibe Out! Where: The Ice House, Conroe…" at bounding box center [258, 198] width 456 height 41
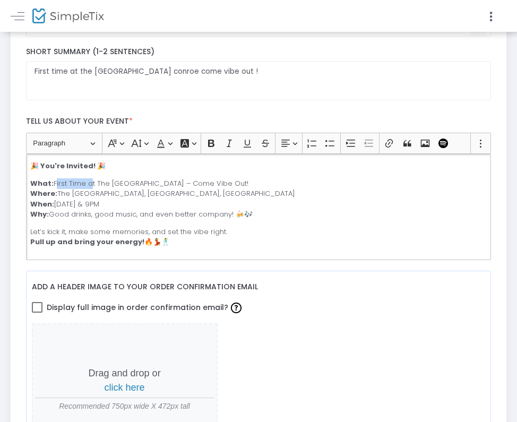
drag, startPoint x: 88, startPoint y: 181, endPoint x: 55, endPoint y: 180, distance: 32.4
click at [54, 180] on p "What: First Time at The Ice House – Come Vibe Out! Where: The Ice House, Conroe…" at bounding box center [258, 198] width 456 height 41
click at [147, 222] on div "🎉 You're Invited! 🎉 What: OFFICIAL FUEGO LIVE at The Ice House – Come Vibe Out!…" at bounding box center [259, 207] width 466 height 106
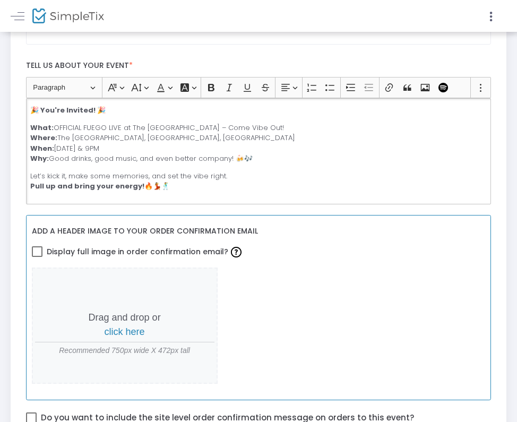
scroll to position [289, 0]
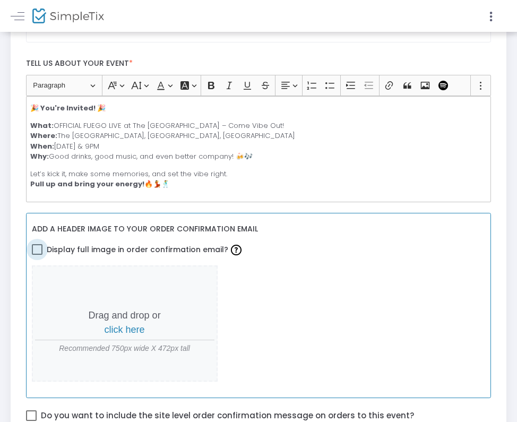
click at [173, 251] on span "Display full image in order confirmation email?" at bounding box center [146, 250] width 198 height 18
click at [37, 255] on input "Display full image in order confirmation email?" at bounding box center [37, 255] width 1 height 1
click at [45, 246] on label "Display full image in order confirmation email?" at bounding box center [138, 250] width 212 height 18
click at [37, 255] on input "Display full image in order confirmation email?" at bounding box center [37, 255] width 1 height 1
click at [131, 327] on span "click here" at bounding box center [125, 330] width 40 height 11
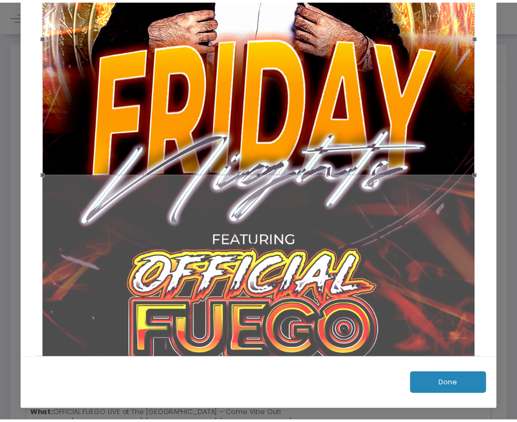
scroll to position [378, 0]
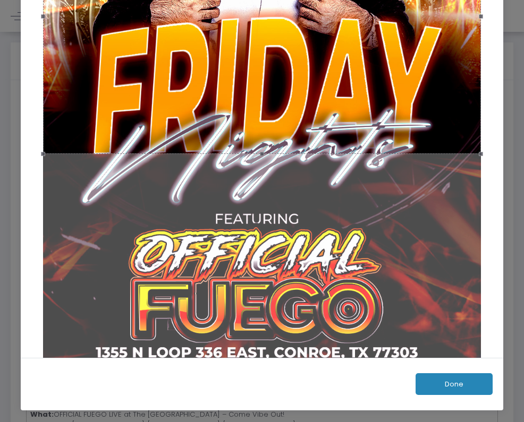
click at [459, 381] on button "Done" at bounding box center [453, 384] width 77 height 22
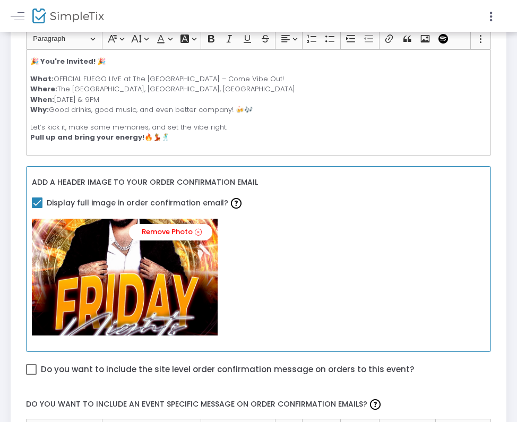
scroll to position [436, 0]
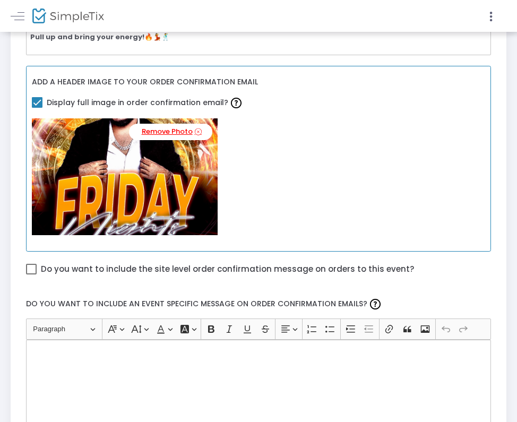
click at [170, 126] on link "Remove Photo" at bounding box center [170, 132] width 83 height 16
checkbox input "false"
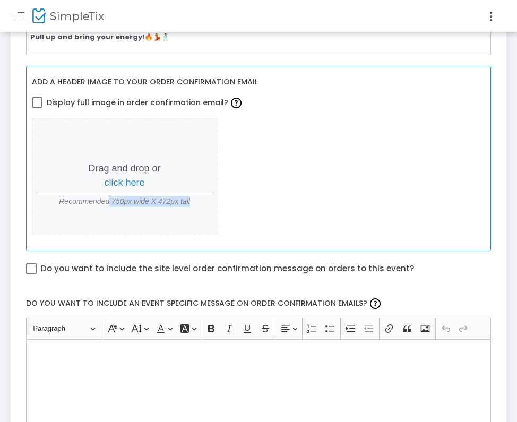
drag, startPoint x: 195, startPoint y: 200, endPoint x: 110, endPoint y: 198, distance: 85.0
click at [110, 198] on span "Recommended 750px wide X 472px tall" at bounding box center [125, 201] width 180 height 11
copy span "750px wide X 472px tall"
click at [242, 144] on div "Drag and drop or click here Recommended 750px wide X 472px tall" at bounding box center [259, 176] width 454 height 117
drag, startPoint x: 194, startPoint y: 201, endPoint x: 112, endPoint y: 198, distance: 82.4
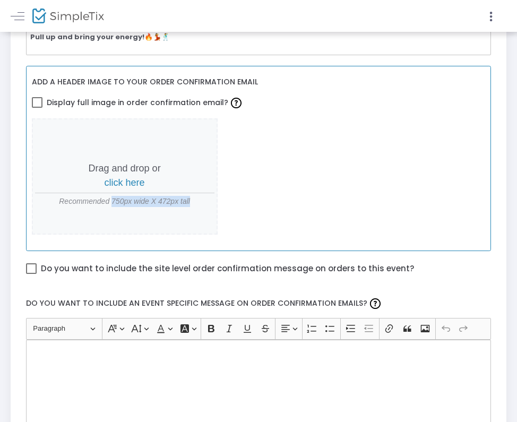
click at [112, 198] on span "Recommended 750px wide X 472px tall" at bounding box center [125, 201] width 180 height 11
copy span "750px wide X 472px tall"
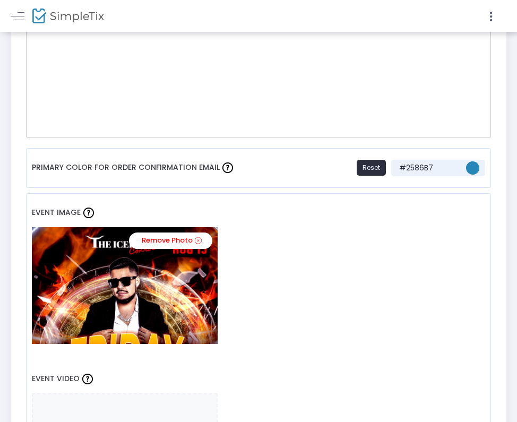
scroll to position [857, 0]
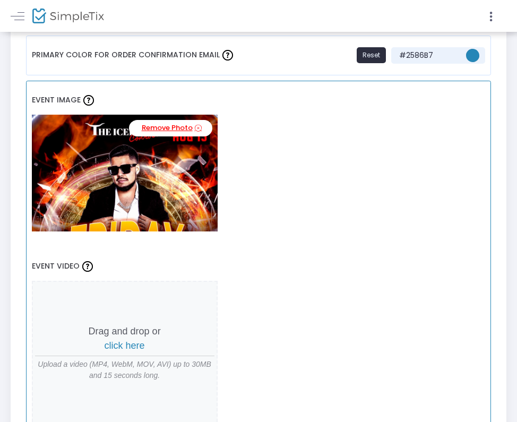
click at [164, 125] on link "Remove Photo" at bounding box center [170, 128] width 83 height 16
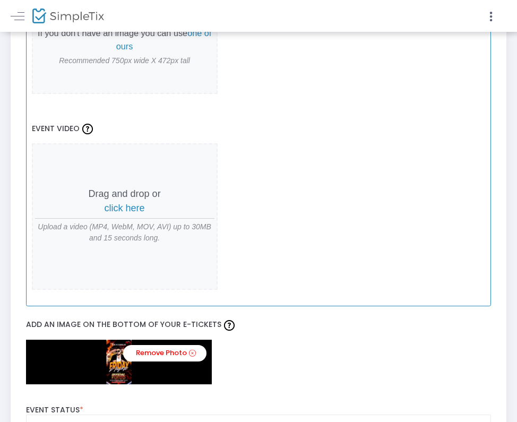
scroll to position [1176, 0]
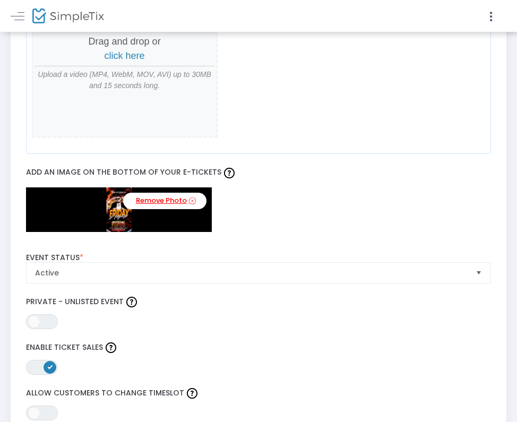
click at [173, 198] on link "Remove Photo" at bounding box center [164, 201] width 83 height 16
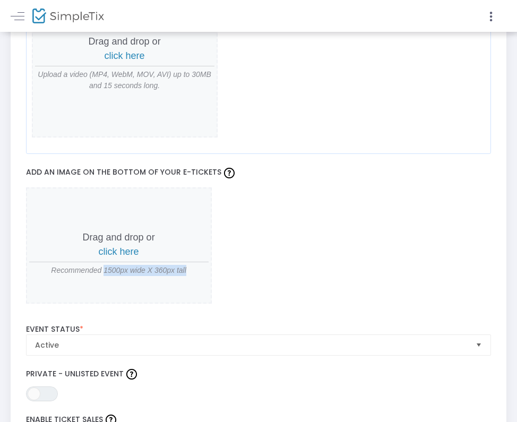
drag, startPoint x: 198, startPoint y: 269, endPoint x: 106, endPoint y: 266, distance: 92.5
click at [106, 266] on span "Recommended 1500px wide X 360px tall" at bounding box center [119, 270] width 180 height 11
copy span "1500px wide X 360px tall"
click at [262, 155] on div "Add an image on the bottom of your e-tickets Drag and drop or click here Recomm…" at bounding box center [259, 237] width 476 height 166
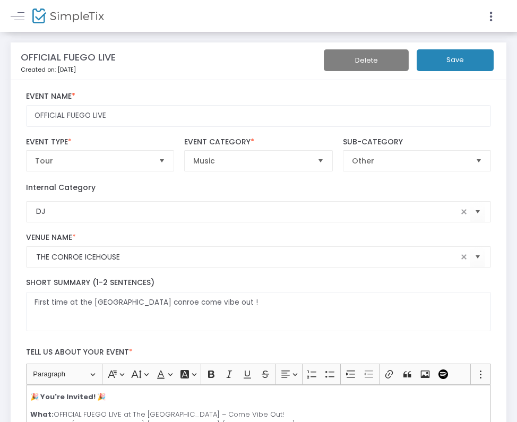
scroll to position [0, 0]
click at [448, 60] on button "Save" at bounding box center [455, 60] width 77 height 22
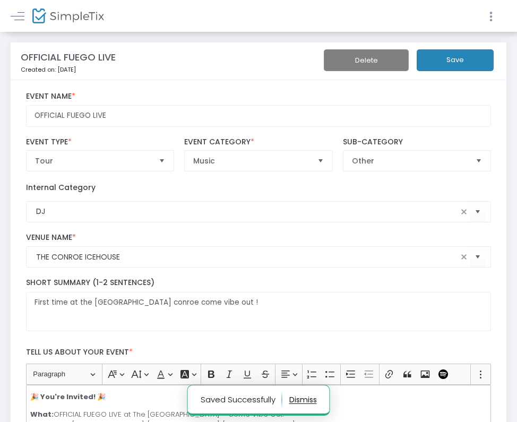
click at [490, 16] on icon at bounding box center [492, 16] width 10 height 13
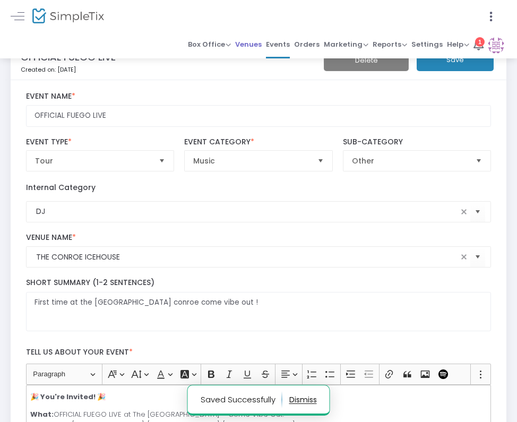
click at [251, 42] on span "Venues" at bounding box center [248, 44] width 27 height 15
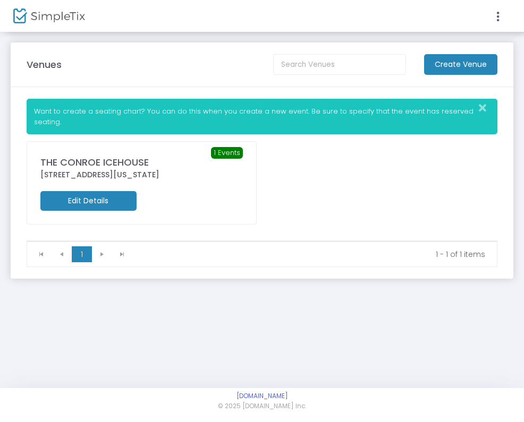
click at [137, 165] on div at bounding box center [262, 211] width 524 height 422
click at [33, 11] on img at bounding box center [49, 15] width 72 height 15
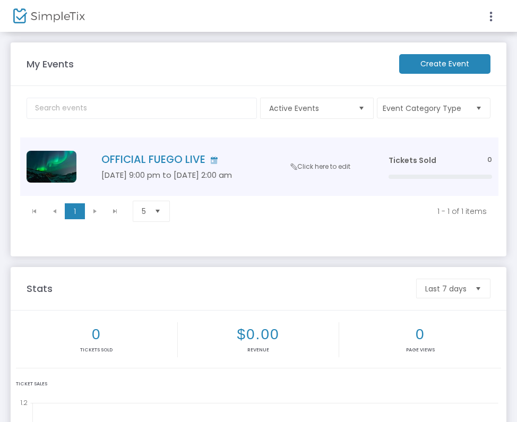
click at [322, 169] on span "Click here to edit" at bounding box center [320, 166] width 59 height 9
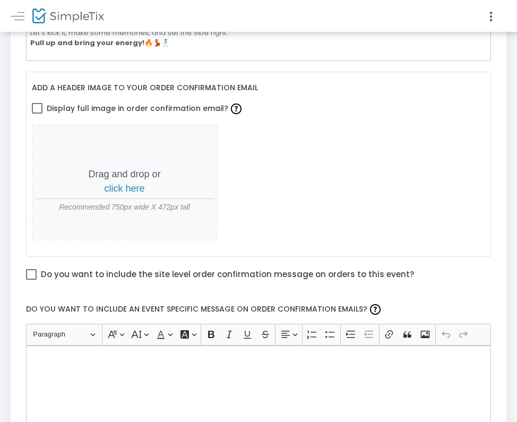
scroll to position [455, 0]
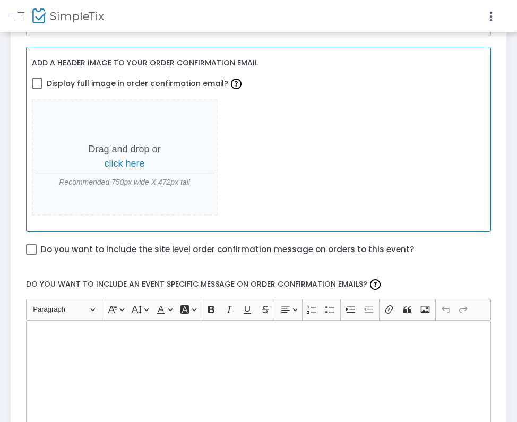
click at [119, 159] on span "click here" at bounding box center [125, 163] width 40 height 11
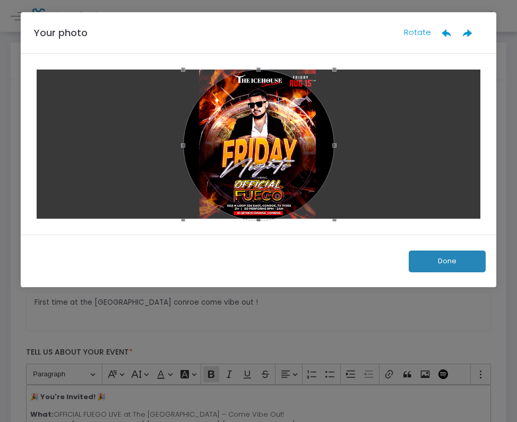
scroll to position [0, 0]
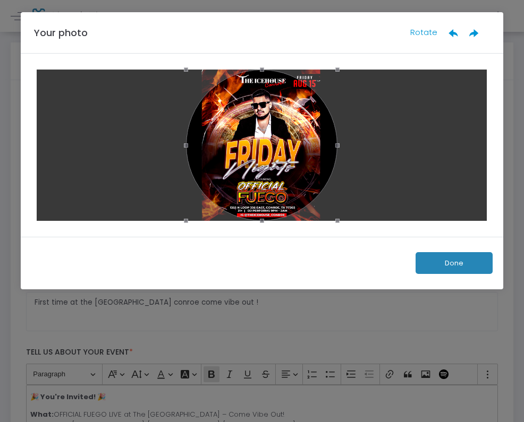
drag, startPoint x: 338, startPoint y: 146, endPoint x: 381, endPoint y: 150, distance: 43.8
click at [381, 150] on div at bounding box center [262, 145] width 450 height 151
drag, startPoint x: 337, startPoint y: 72, endPoint x: 413, endPoint y: 159, distance: 115.2
click at [375, 68] on image-cropper at bounding box center [261, 145] width 455 height 157
click at [447, 266] on button "Done" at bounding box center [453, 263] width 77 height 22
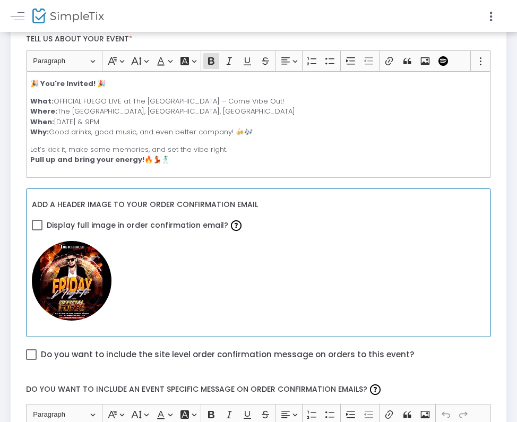
scroll to position [335, 0]
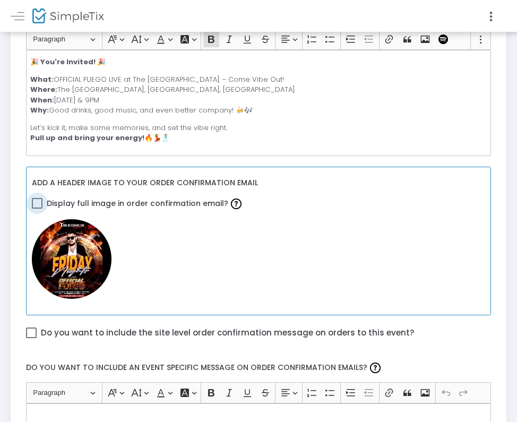
click at [40, 203] on span at bounding box center [37, 203] width 11 height 11
click at [37, 209] on input "Display full image in order confirmation email?" at bounding box center [37, 209] width 1 height 1
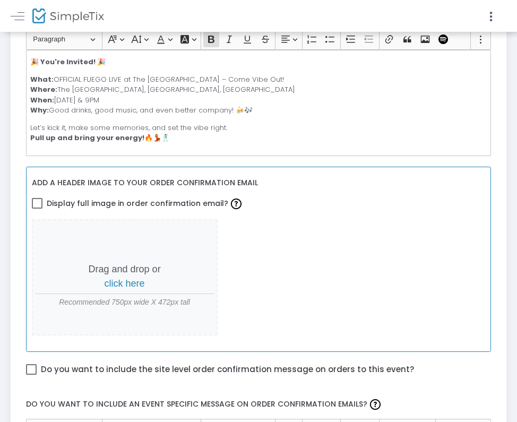
click at [111, 279] on span "click here" at bounding box center [125, 283] width 40 height 11
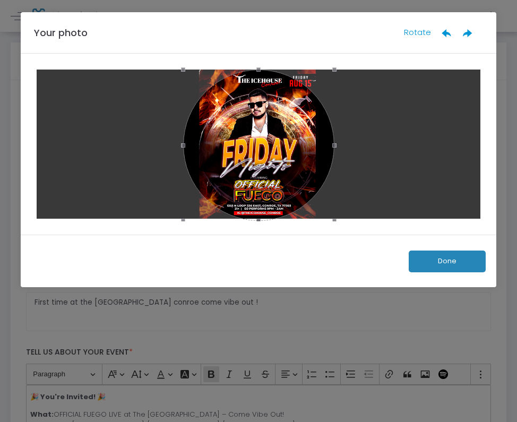
scroll to position [0, 0]
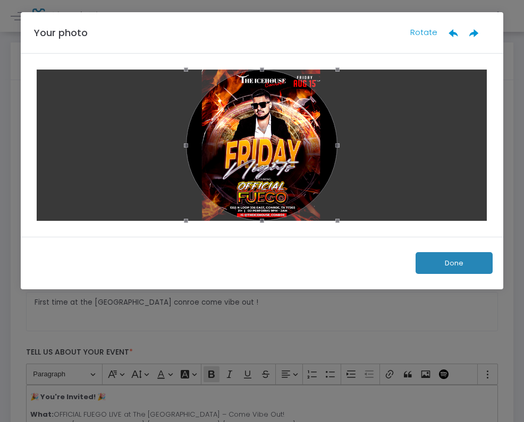
click at [456, 265] on button "Done" at bounding box center [453, 263] width 77 height 22
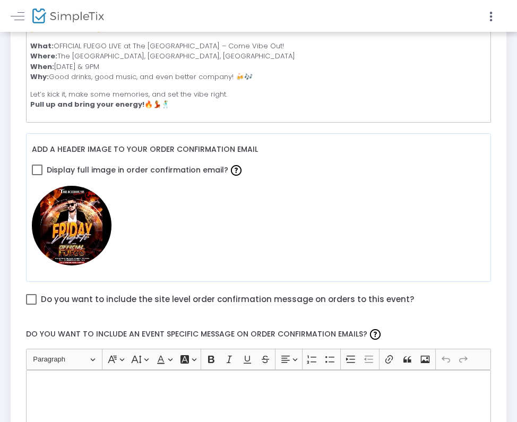
scroll to position [459, 0]
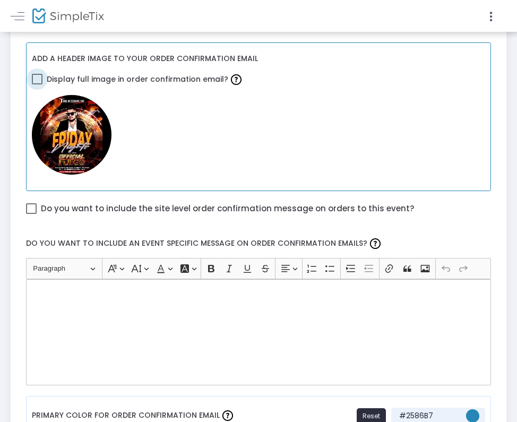
click at [36, 74] on span at bounding box center [37, 79] width 11 height 11
click at [37, 84] on input "Display full image in order confirmation email?" at bounding box center [37, 84] width 1 height 1
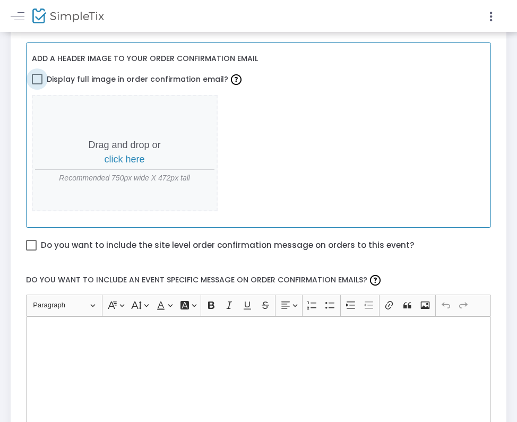
click at [37, 77] on span at bounding box center [37, 79] width 11 height 11
click at [37, 84] on input "Display full image in order confirmation email?" at bounding box center [37, 84] width 1 height 1
checkbox input "true"
click at [126, 164] on p "Drag and drop or click here" at bounding box center [125, 152] width 180 height 29
click at [128, 162] on span "click here" at bounding box center [125, 159] width 40 height 11
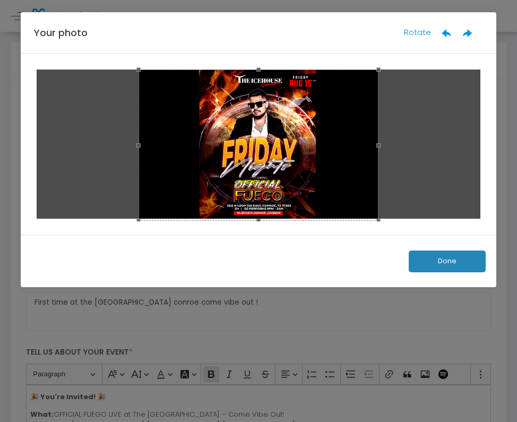
scroll to position [0, 0]
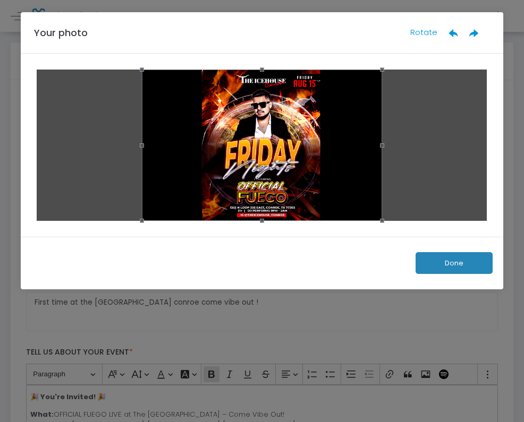
click at [455, 267] on button "Done" at bounding box center [453, 263] width 77 height 22
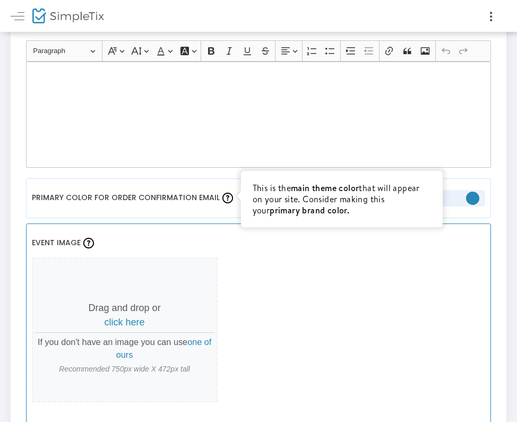
scroll to position [716, 0]
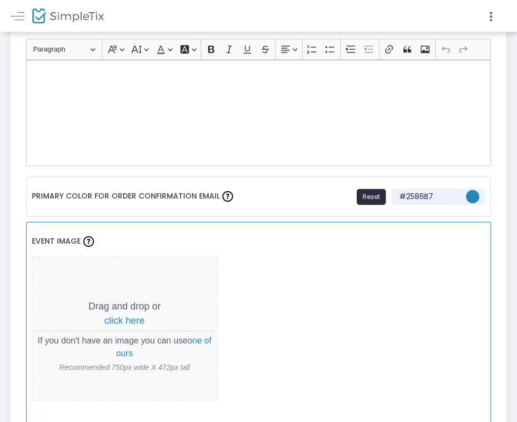
click at [121, 318] on span "click here" at bounding box center [125, 321] width 40 height 11
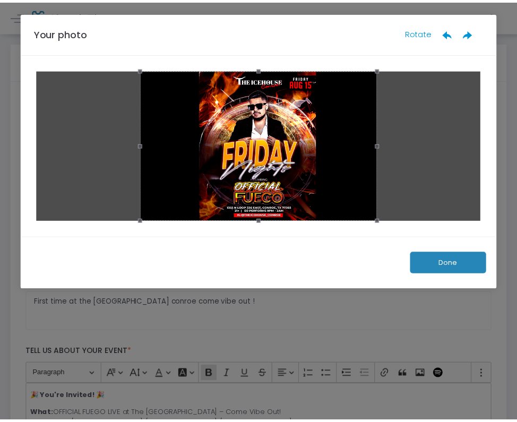
scroll to position [0, 0]
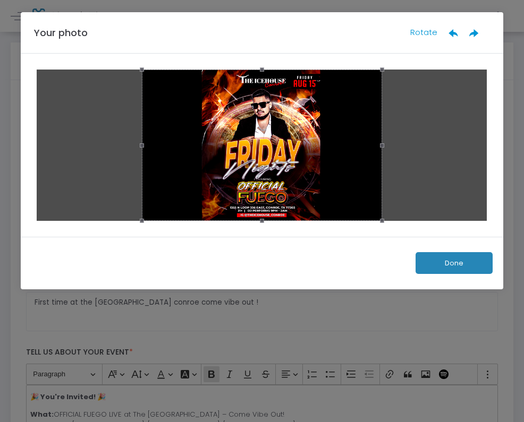
click at [459, 251] on div "Done" at bounding box center [262, 263] width 482 height 53
click at [458, 258] on button "Done" at bounding box center [453, 263] width 77 height 22
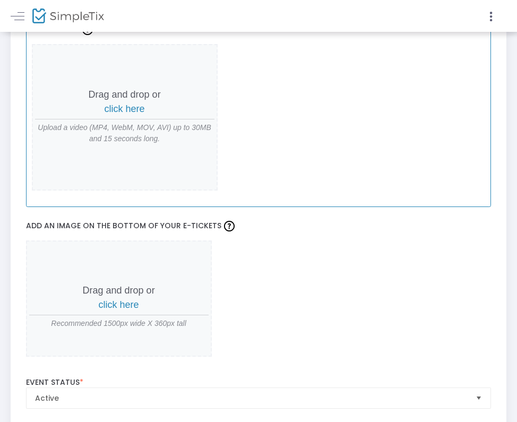
scroll to position [1105, 0]
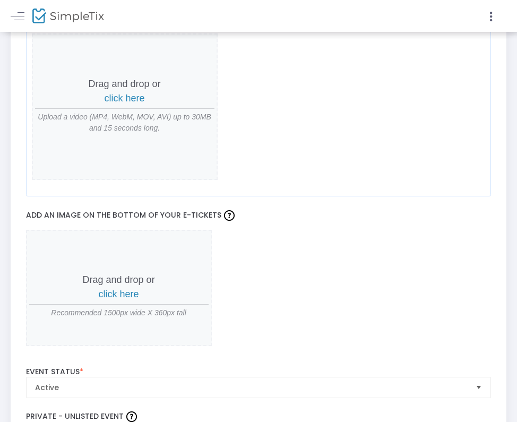
click at [129, 285] on p "Drag and drop or click here" at bounding box center [119, 287] width 180 height 29
click at [129, 291] on span "click here" at bounding box center [119, 294] width 40 height 11
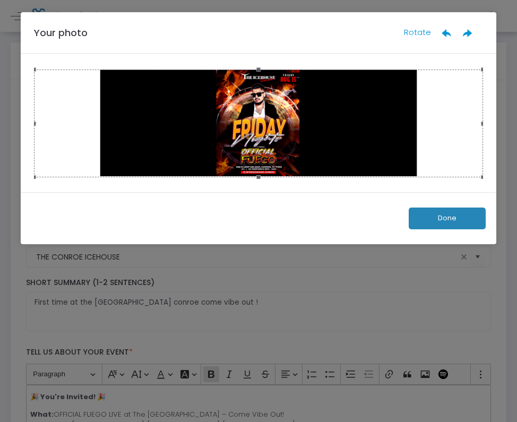
scroll to position [0, 0]
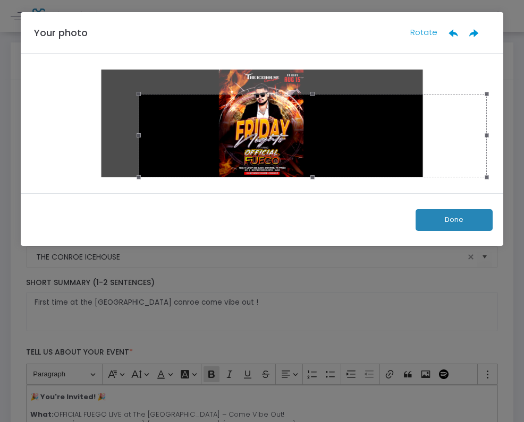
drag, startPoint x: 36, startPoint y: 68, endPoint x: 141, endPoint y: 55, distance: 106.5
click at [141, 55] on div at bounding box center [262, 124] width 482 height 140
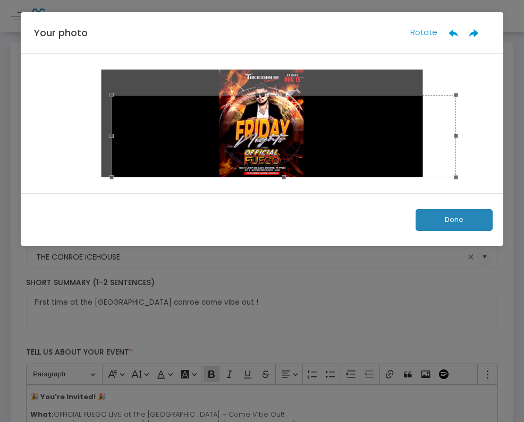
drag, startPoint x: 364, startPoint y: 118, endPoint x: 334, endPoint y: 135, distance: 35.4
click at [334, 135] on div at bounding box center [284, 136] width 344 height 82
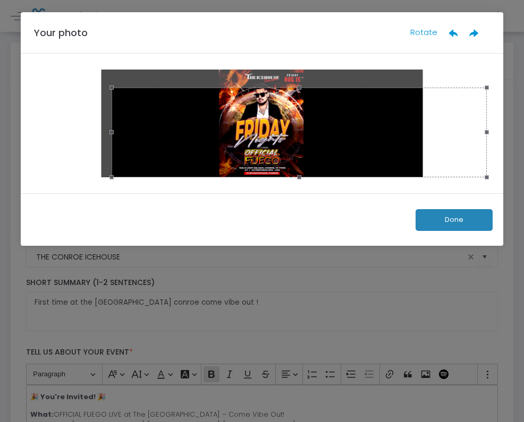
drag, startPoint x: 274, startPoint y: 95, endPoint x: 231, endPoint y: -21, distance: 123.5
click at [231, 0] on html "Processing... please wait Box Office Sell Tickets Bookings Sell Season Pass Ven…" at bounding box center [262, 211] width 524 height 422
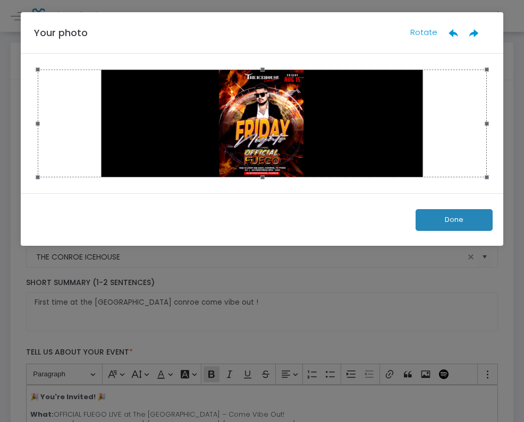
drag, startPoint x: 114, startPoint y: 87, endPoint x: -73, endPoint y: -30, distance: 220.5
click at [0, 0] on html "Processing... please wait Box Office Sell Tickets Bookings Sell Season Pass Ven…" at bounding box center [262, 211] width 524 height 422
click at [442, 220] on button "Done" at bounding box center [453, 220] width 77 height 22
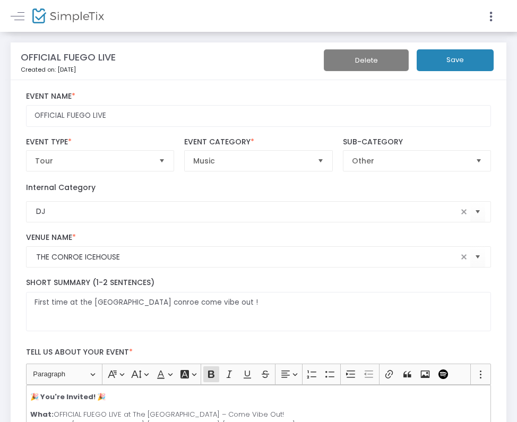
click at [464, 55] on button "Save" at bounding box center [455, 60] width 77 height 22
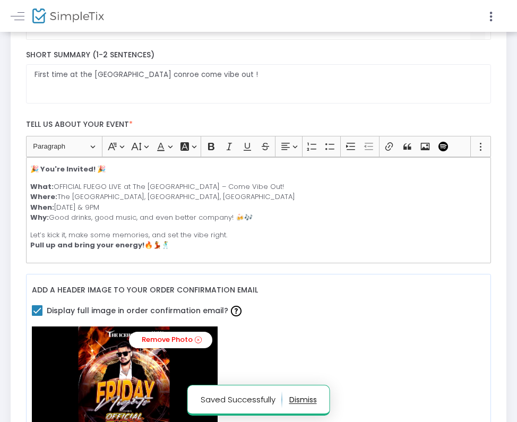
scroll to position [16, 0]
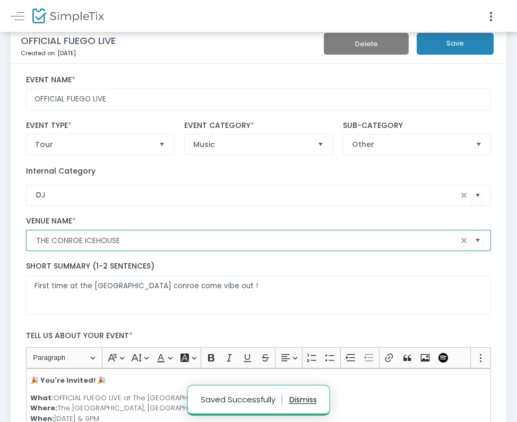
click at [213, 241] on input "THE CONROE ICEHOUSE" at bounding box center [247, 240] width 422 height 11
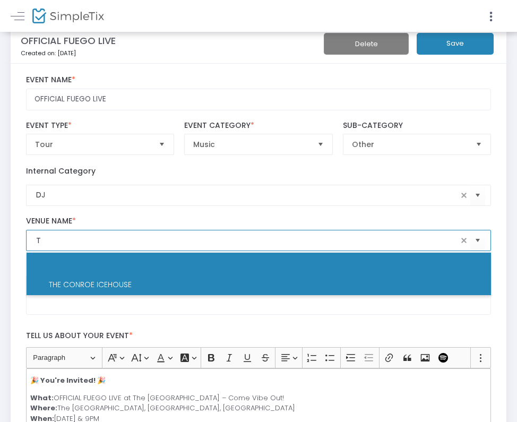
click at [284, 290] on li "THE CONROE ICEHOUSE" at bounding box center [259, 284] width 465 height 21
type input "THE CONROE ICEHOUSE"
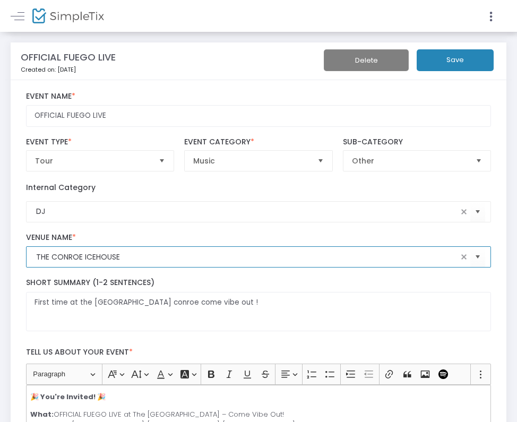
scroll to position [0, 0]
click at [446, 66] on button "Save" at bounding box center [455, 60] width 77 height 22
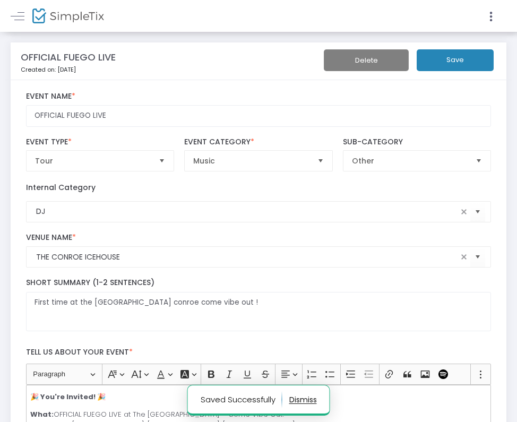
click at [61, 16] on img at bounding box center [68, 15] width 72 height 15
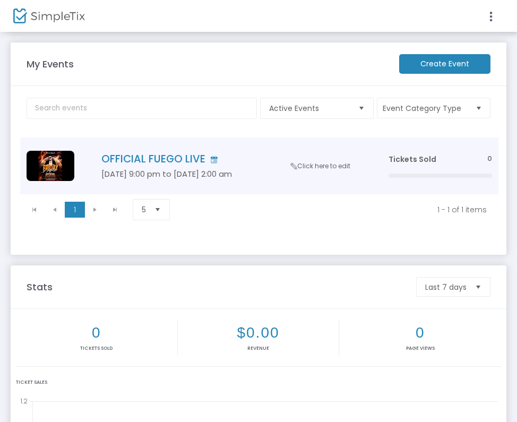
click at [311, 165] on span "Click here to edit" at bounding box center [320, 165] width 59 height 9
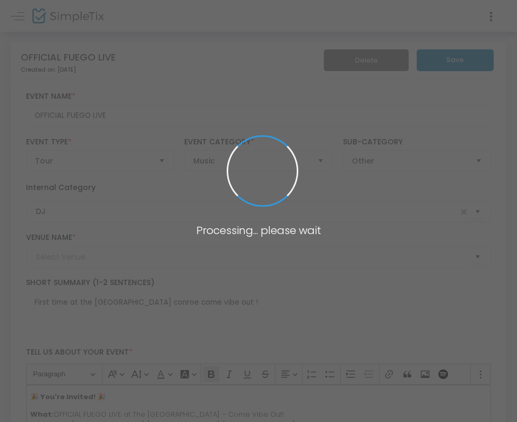
type input "THE CONROE ICEHOUSE"
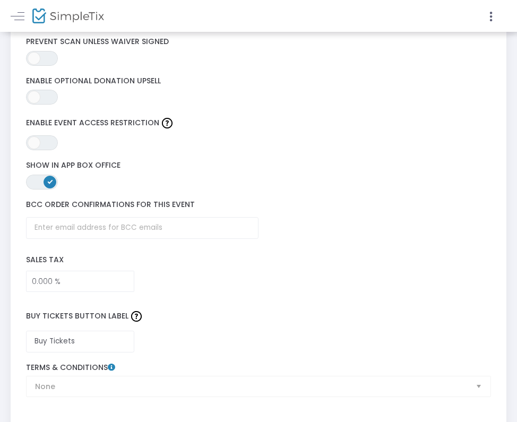
scroll to position [1723, 0]
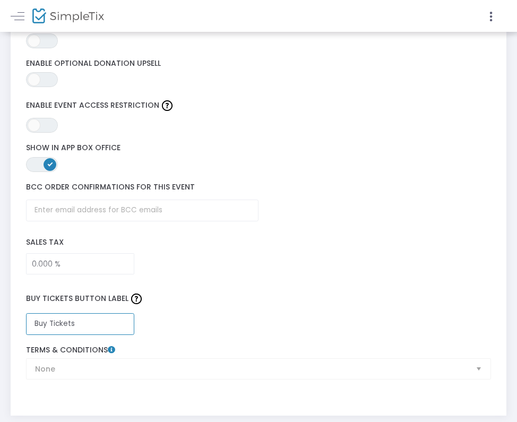
click at [86, 319] on input "Buy Tickets" at bounding box center [80, 324] width 109 height 22
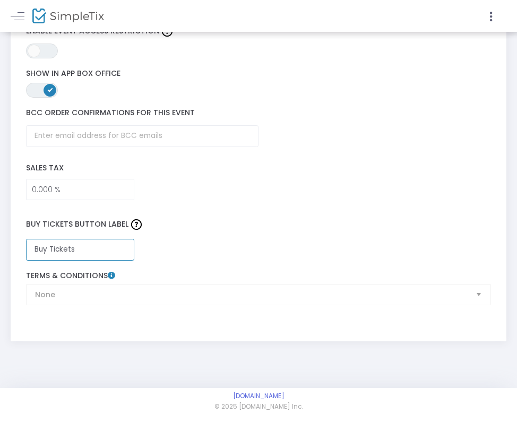
scroll to position [1797, 0]
click at [109, 297] on div "None Terms & Conditions" at bounding box center [259, 288] width 476 height 34
click at [177, 229] on label "Buy Tickets Button Label" at bounding box center [259, 225] width 476 height 28
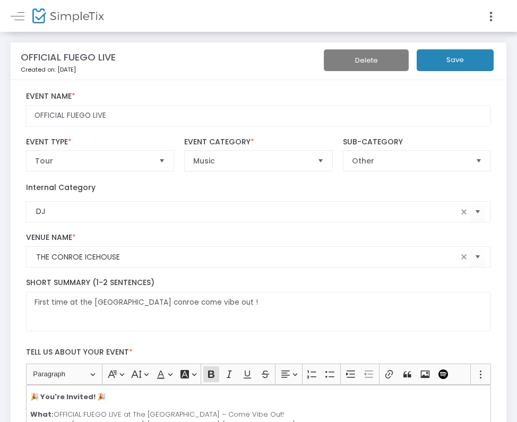
scroll to position [0, 0]
click at [448, 55] on button "Save" at bounding box center [455, 60] width 77 height 22
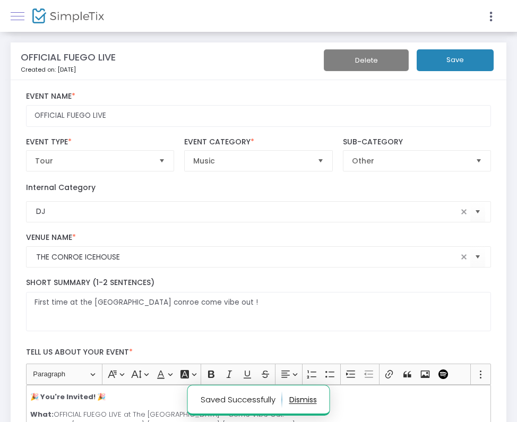
click at [21, 18] on link at bounding box center [18, 16] width 14 height 14
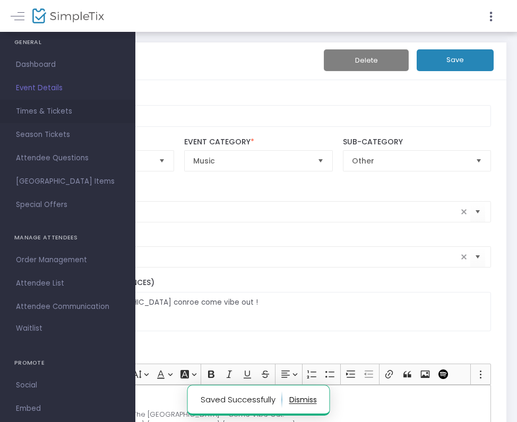
click at [47, 113] on span "Times & Tickets" at bounding box center [68, 112] width 104 height 14
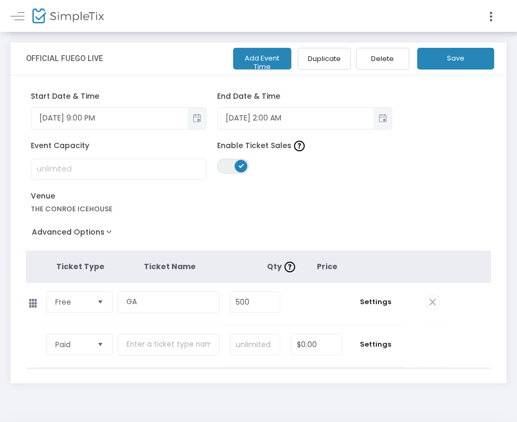
scroll to position [43, 0]
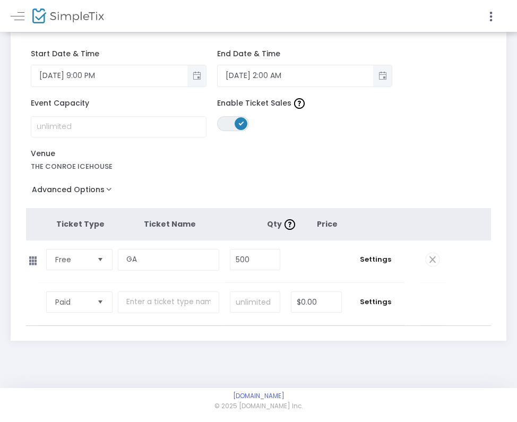
click at [96, 306] on span "Select" at bounding box center [101, 303] width 18 height 18
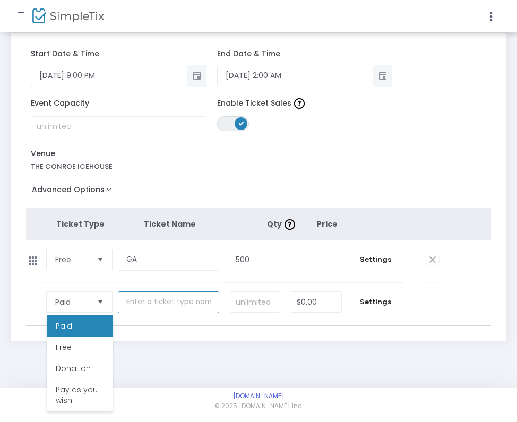
click at [148, 309] on input "text" at bounding box center [168, 303] width 101 height 22
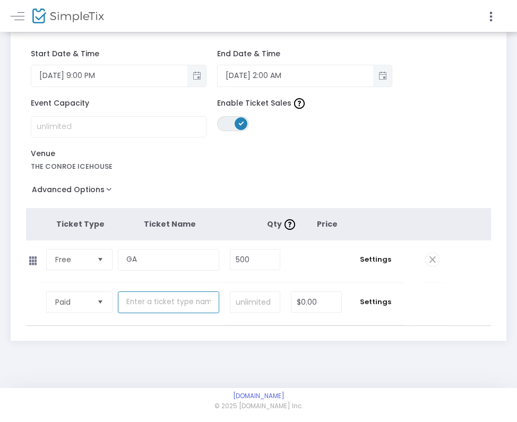
click at [167, 304] on input "text" at bounding box center [168, 303] width 101 height 22
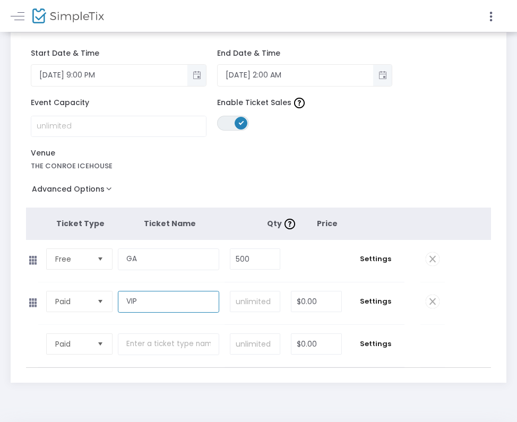
type input "VIP"
type input "0"
click at [304, 302] on input "0" at bounding box center [317, 302] width 50 height 20
type input "$50.00"
click at [192, 303] on input "VIP" at bounding box center [168, 302] width 101 height 22
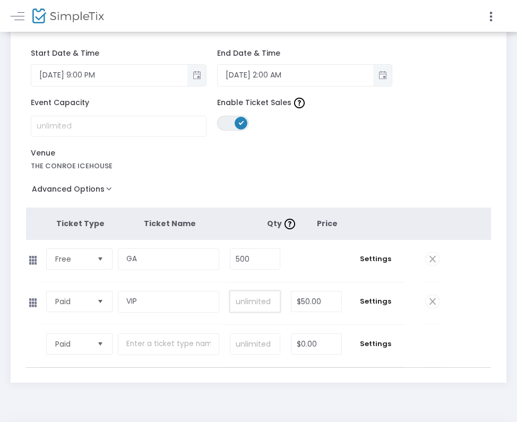
click at [262, 309] on input at bounding box center [255, 302] width 49 height 20
type input "10"
click at [377, 303] on span "Settings" at bounding box center [376, 301] width 47 height 11
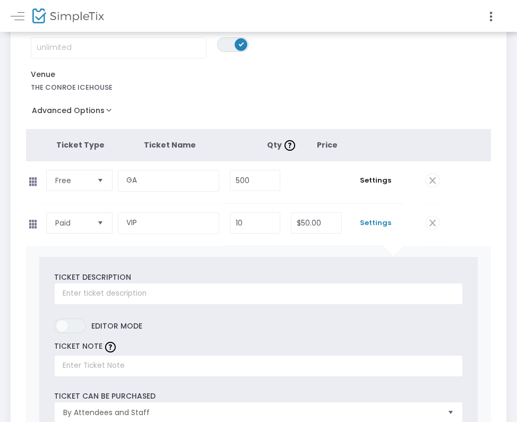
scroll to position [144, 0]
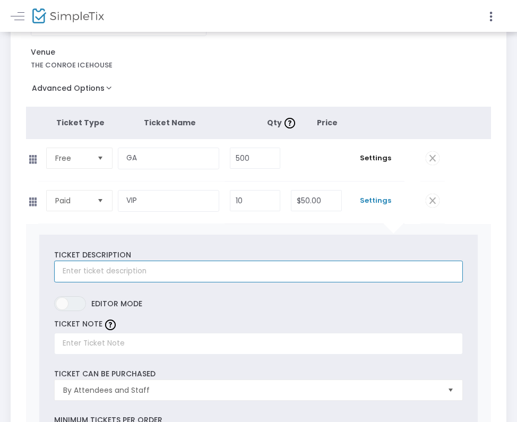
click at [201, 270] on input "text" at bounding box center [258, 272] width 409 height 22
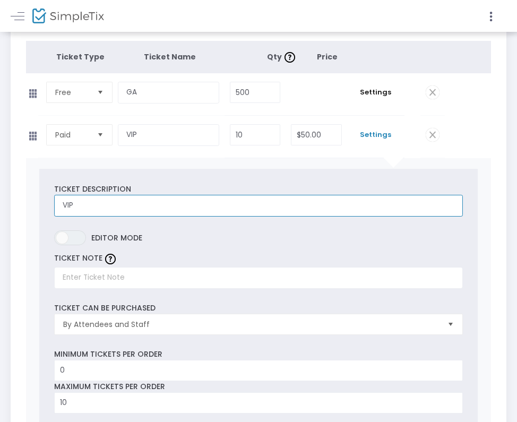
type input "VIP"
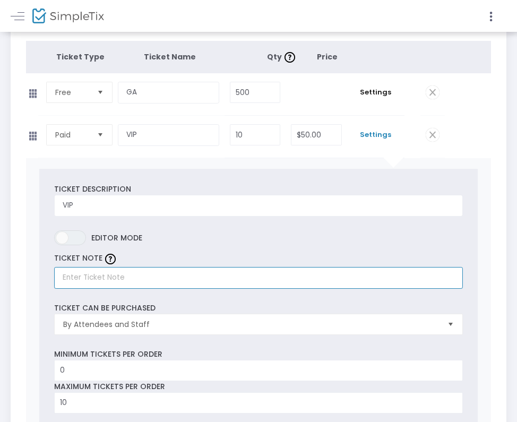
scroll to position [210, 0]
click at [147, 287] on input "text" at bounding box center [258, 278] width 409 height 22
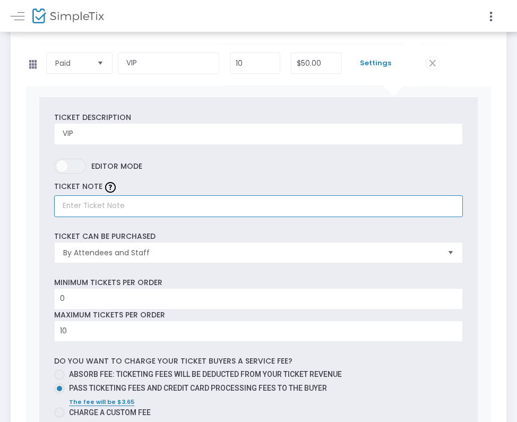
scroll to position [283, 0]
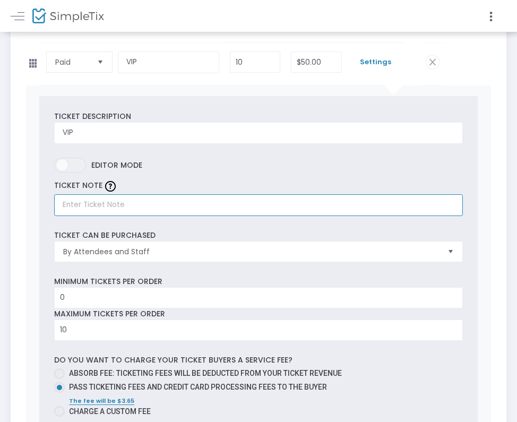
click at [148, 216] on input "text" at bounding box center [258, 205] width 409 height 22
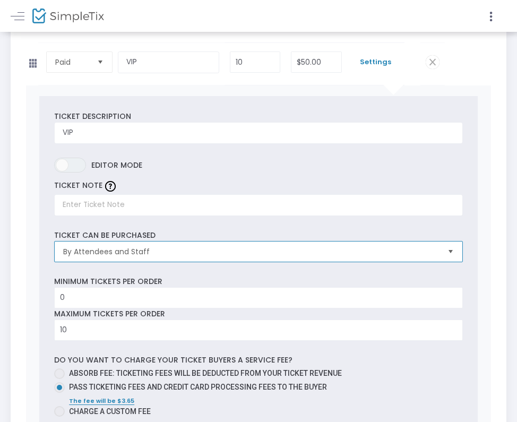
click at [135, 262] on span "By Attendees and Staff" at bounding box center [251, 252] width 385 height 20
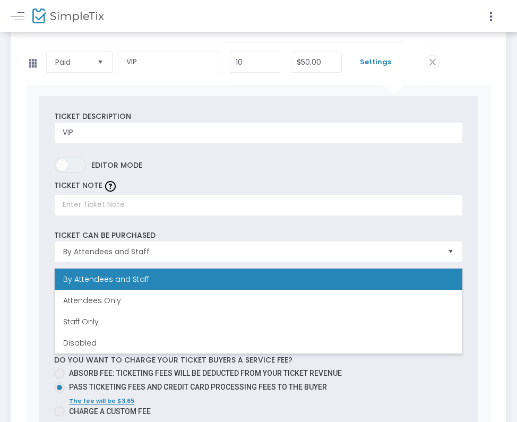
click at [168, 239] on div "Ticket can be purchased By Attendees and Staff" at bounding box center [258, 246] width 419 height 32
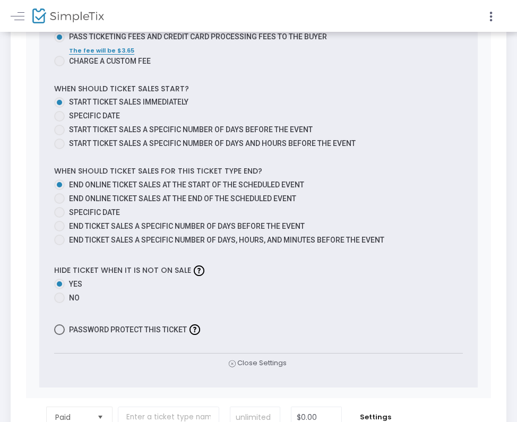
scroll to position [304, 0]
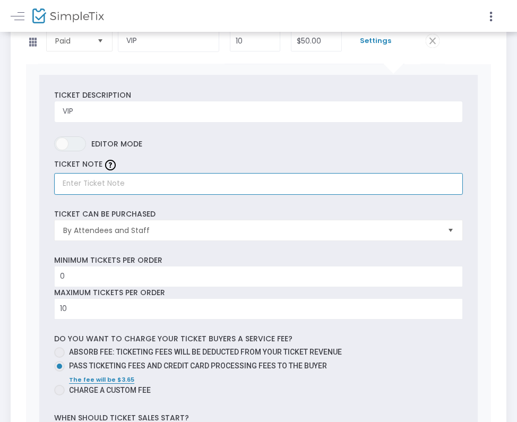
click at [192, 187] on input "text" at bounding box center [258, 184] width 409 height 22
type input "D"
type input "T"
type input "2"
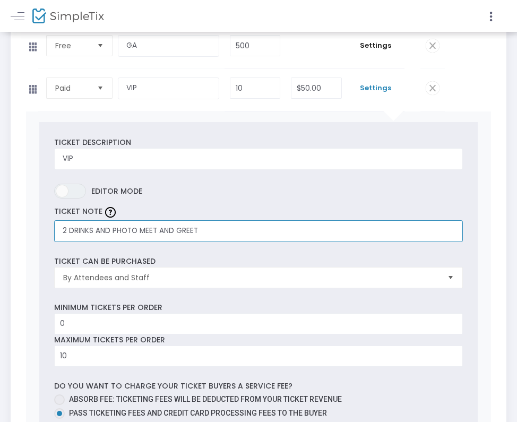
scroll to position [207, 0]
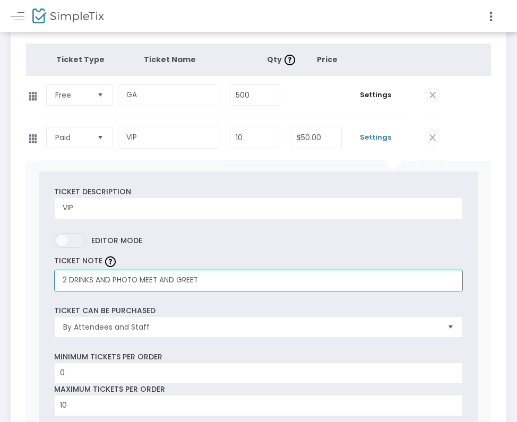
type input "2 DRINKS AND PHOTO MEET AND GREET"
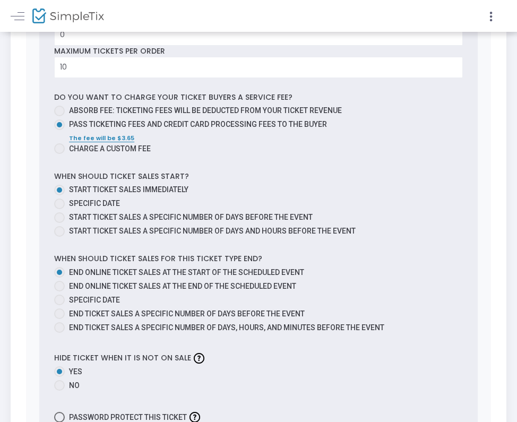
scroll to position [678, 0]
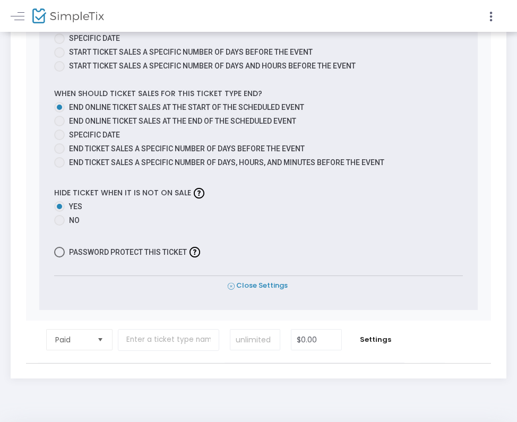
click at [239, 283] on span "Close Settings" at bounding box center [258, 285] width 60 height 11
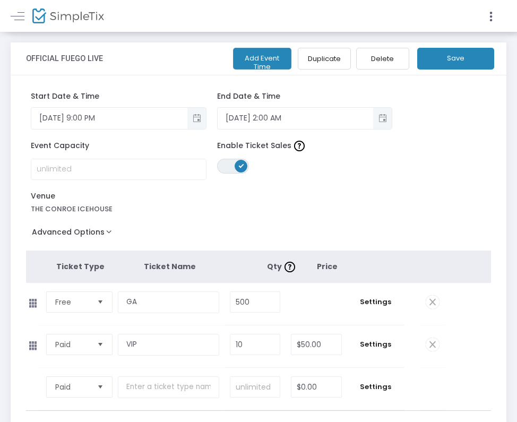
scroll to position [0, 0]
click at [101, 174] on input at bounding box center [118, 169] width 175 height 20
type input "500"
click at [451, 59] on button "Save" at bounding box center [456, 59] width 77 height 22
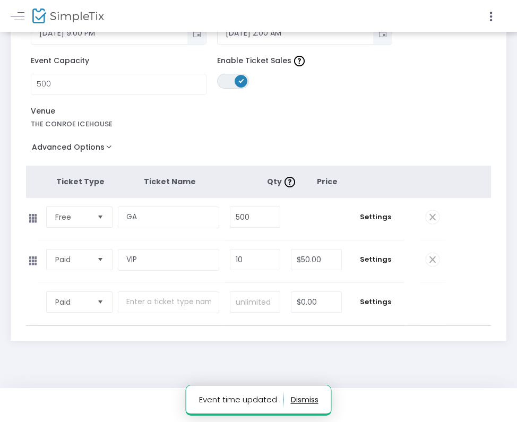
scroll to position [89, 0]
click at [78, 20] on img at bounding box center [68, 15] width 72 height 15
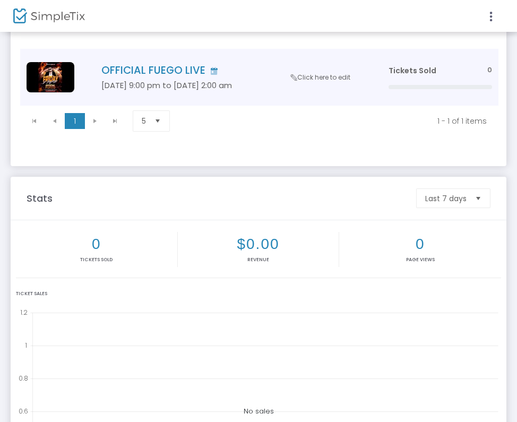
click at [148, 65] on h4 "OFFICIAL FUEGO LIVE" at bounding box center [229, 70] width 256 height 12
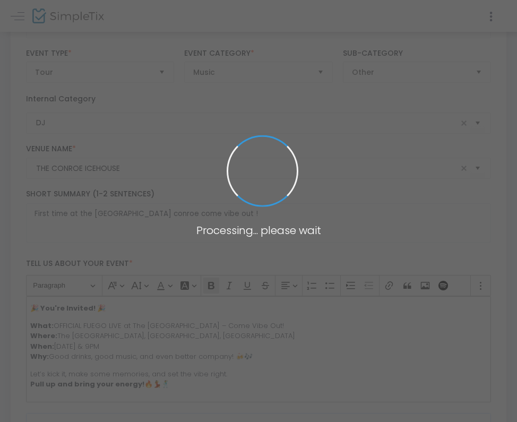
click at [134, 71] on span at bounding box center [258, 211] width 517 height 422
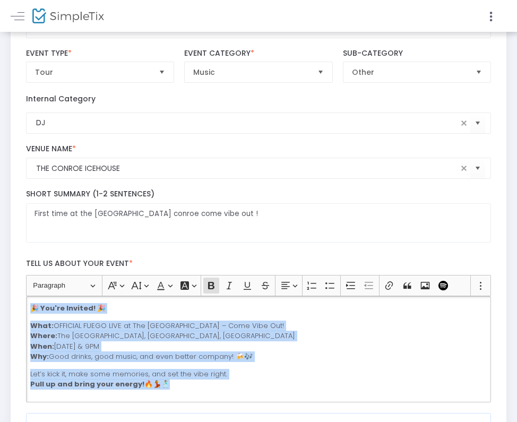
drag, startPoint x: 204, startPoint y: 386, endPoint x: 25, endPoint y: 298, distance: 199.6
click at [25, 298] on div "Heading Paragraph Paragraph Heading 1 Heading 2 Heading 3 Font Family Font Fami…" at bounding box center [259, 338] width 476 height 127
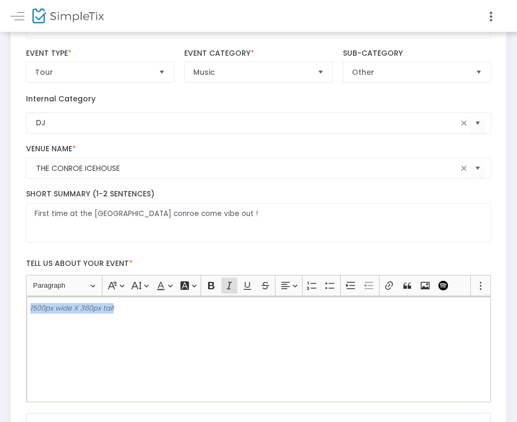
drag, startPoint x: 127, startPoint y: 316, endPoint x: -13, endPoint y: 271, distance: 147.5
click at [0, 271] on html "Processing... please wait Box Office Sell Tickets Bookings Sell Season Pass Ven…" at bounding box center [258, 122] width 517 height 422
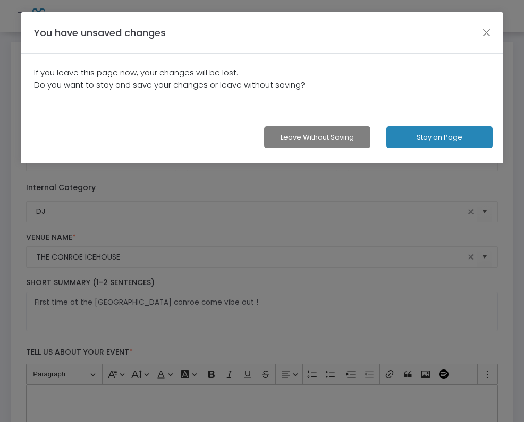
click at [349, 138] on button "Leave without Saving" at bounding box center [317, 137] width 106 height 22
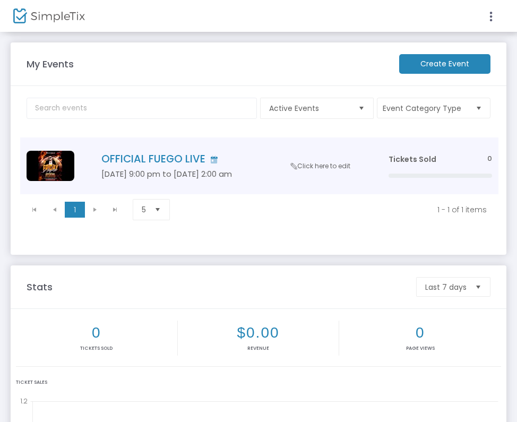
click at [167, 171] on h5 "Aug 15 9:00 pm to Aug 16 2:00 am" at bounding box center [229, 174] width 256 height 10
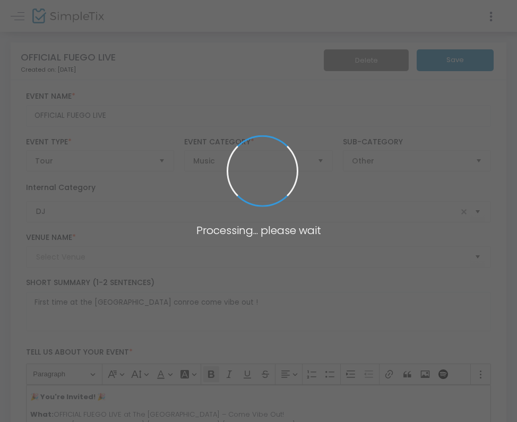
type input "THE CONROE ICEHOUSE"
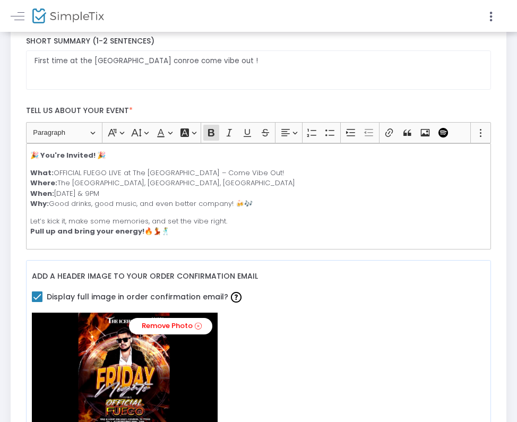
scroll to position [260, 0]
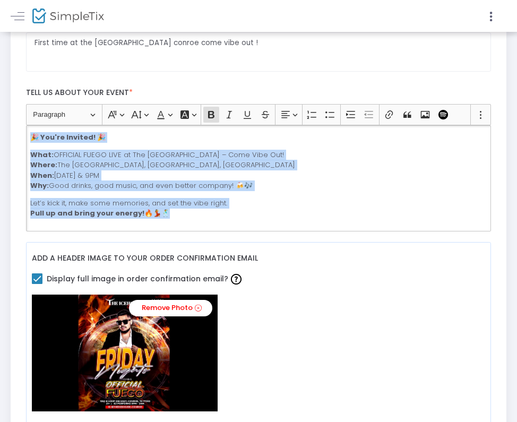
drag, startPoint x: 177, startPoint y: 215, endPoint x: 40, endPoint y: 126, distance: 162.8
click at [40, 126] on div "🎉 You're Invited! 🎉 What: OFFICIAL FUEGO LIVE at The Ice House – Come Vibe Out!…" at bounding box center [259, 178] width 466 height 106
copy div "🎉 You're Invited! 🎉 What: OFFICIAL FUEGO LIVE at The Ice House – Come Vibe Out!…"
